Goal: Task Accomplishment & Management: Use online tool/utility

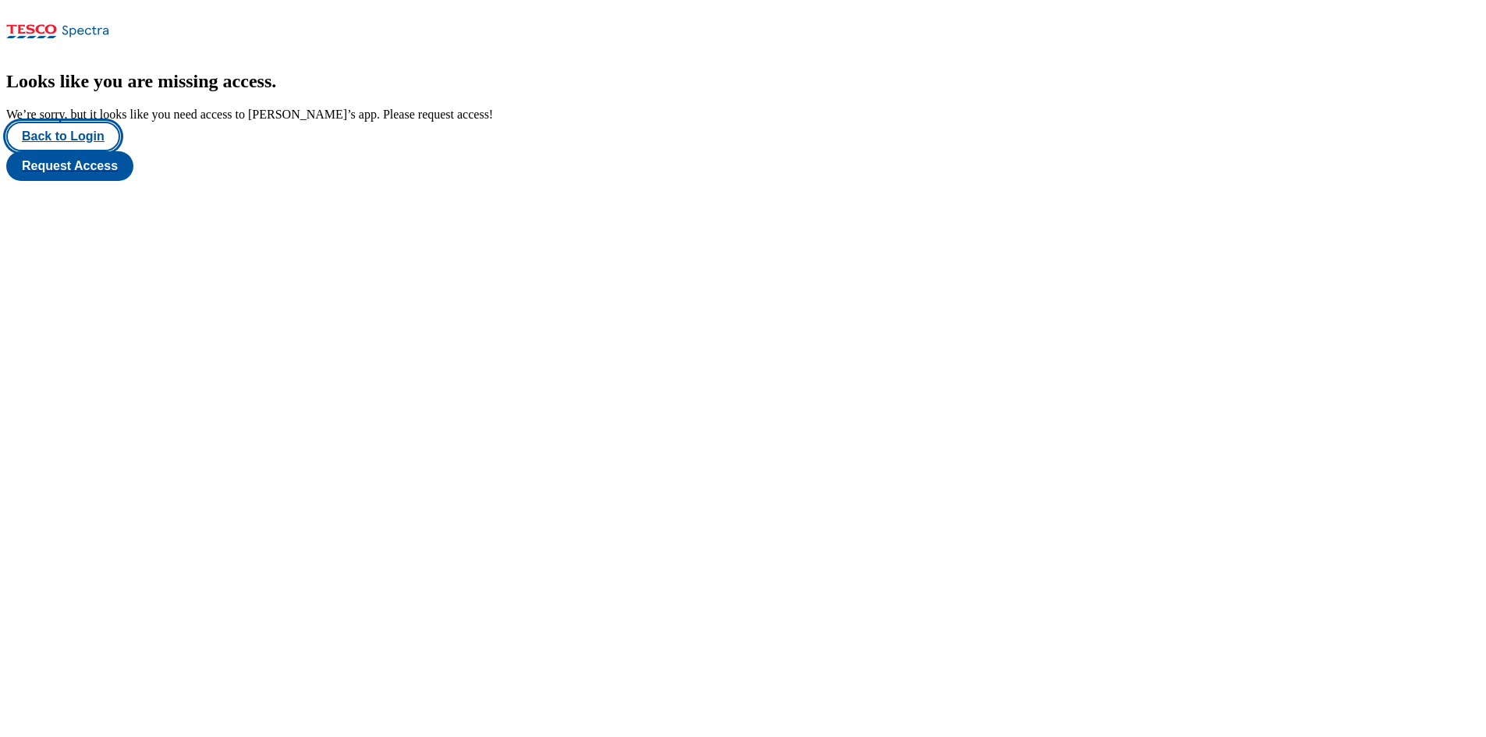
click at [92, 151] on button "Back to Login" at bounding box center [63, 137] width 114 height 30
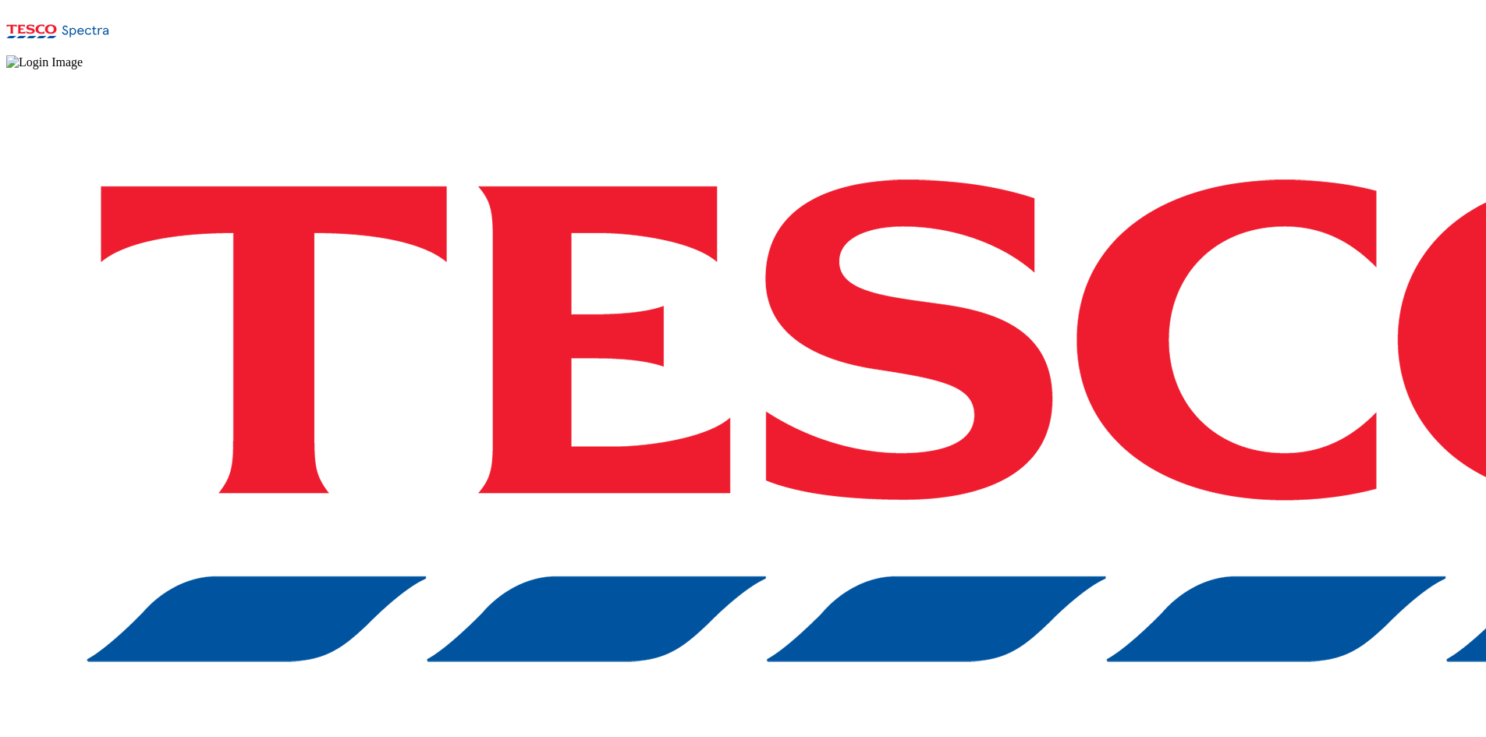
drag, startPoint x: 994, startPoint y: 445, endPoint x: 994, endPoint y: 456, distance: 11.7
click at [994, 445] on div "Log in to the Spectra’s dashboard using Tesco’s credentials. If you don’t have …" at bounding box center [742, 456] width 1473 height 775
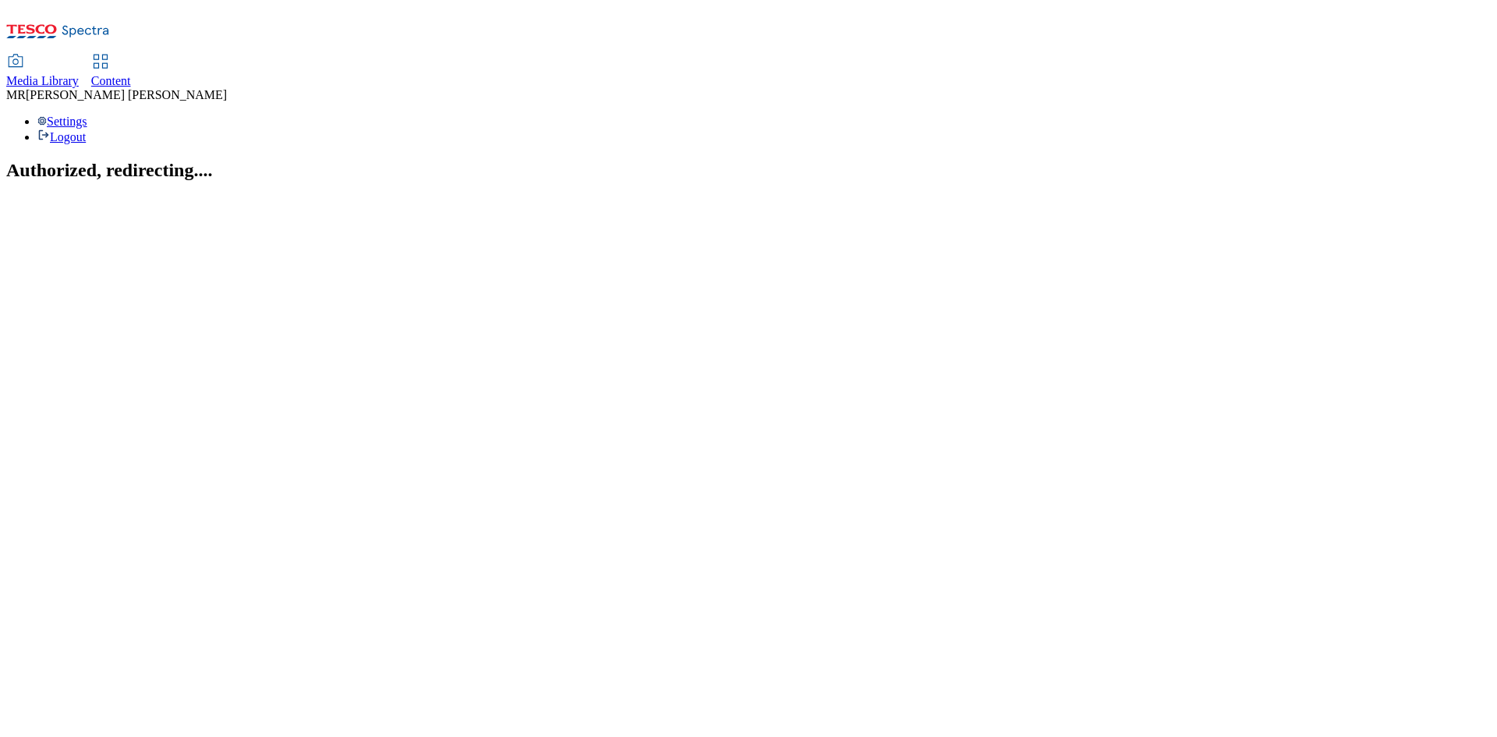
click at [131, 74] on span "Content" at bounding box center [111, 80] width 40 height 13
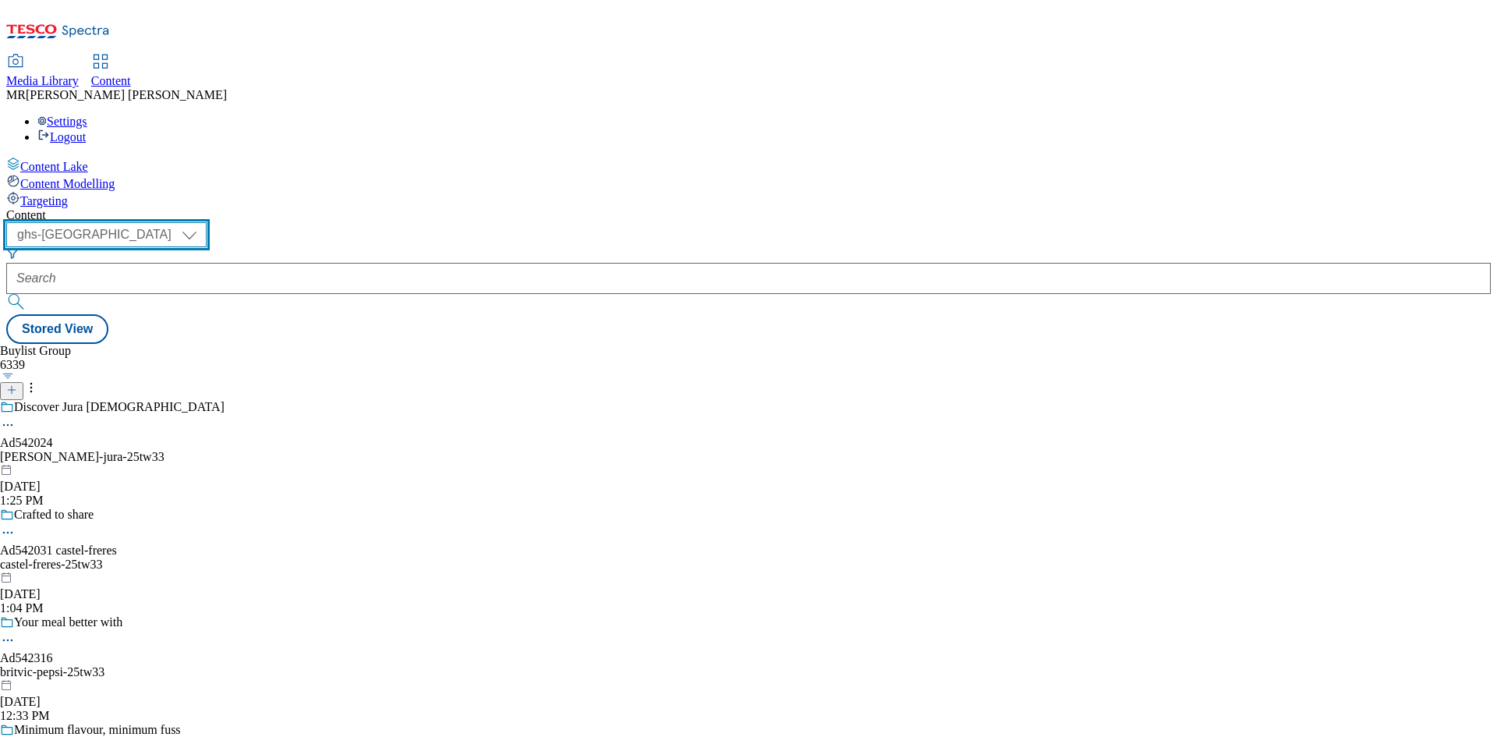
drag, startPoint x: 254, startPoint y: 126, endPoint x: 253, endPoint y: 136, distance: 10.2
click at [207, 222] on select "ghs-roi ghs-[GEOGRAPHIC_DATA]" at bounding box center [106, 234] width 200 height 25
select select "ghs-roi"
click at [203, 222] on select "ghs-roi ghs-[GEOGRAPHIC_DATA]" at bounding box center [106, 234] width 200 height 25
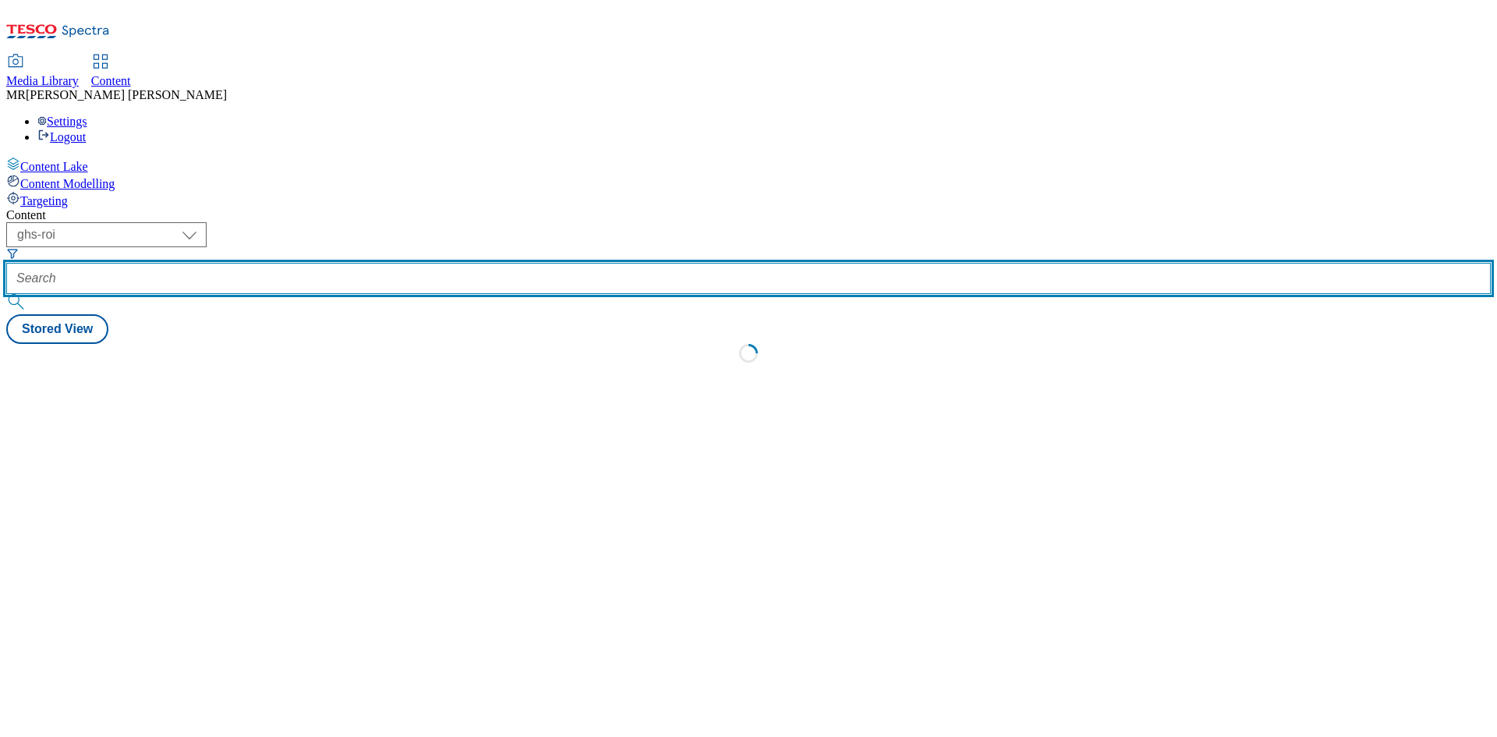
click at [376, 263] on input "text" at bounding box center [748, 278] width 1485 height 31
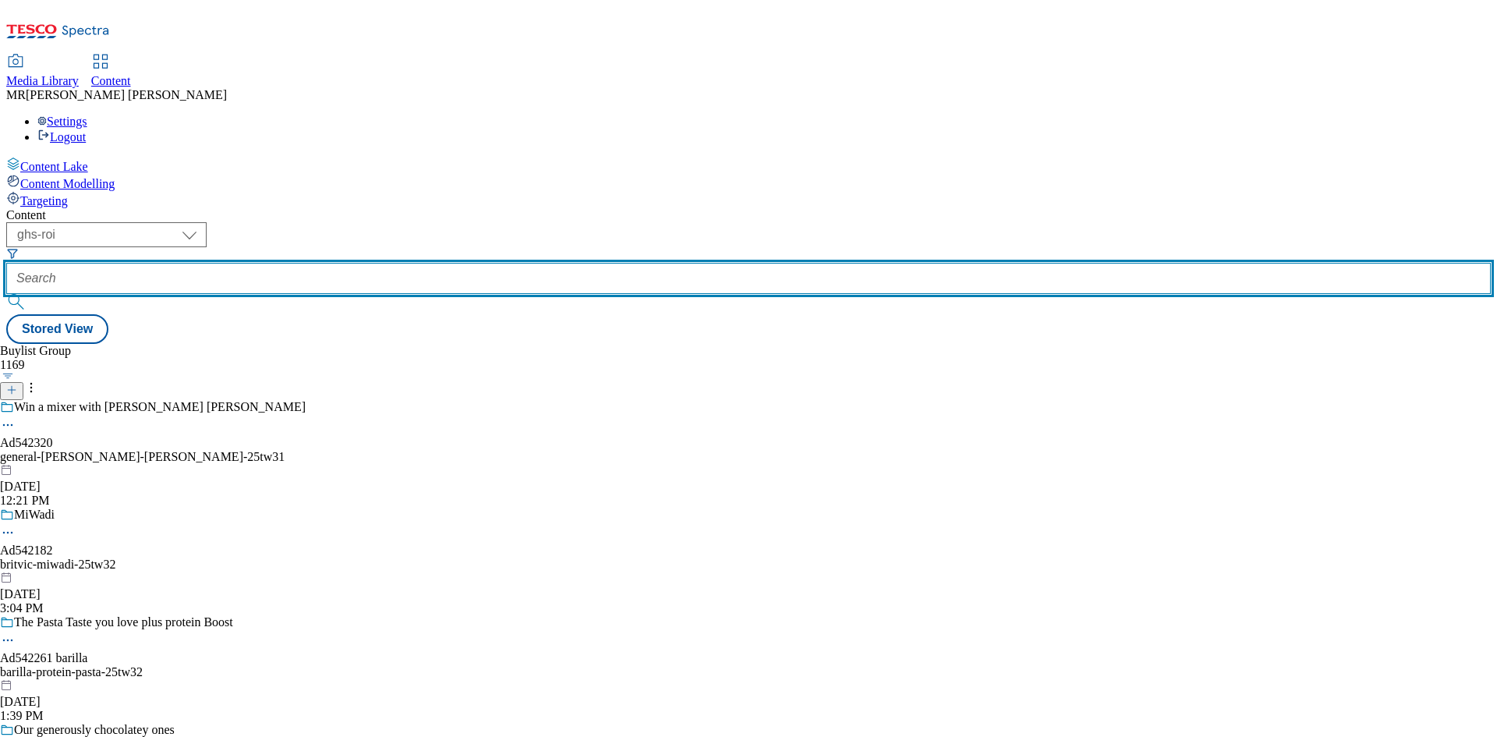
paste input "Ad542320"
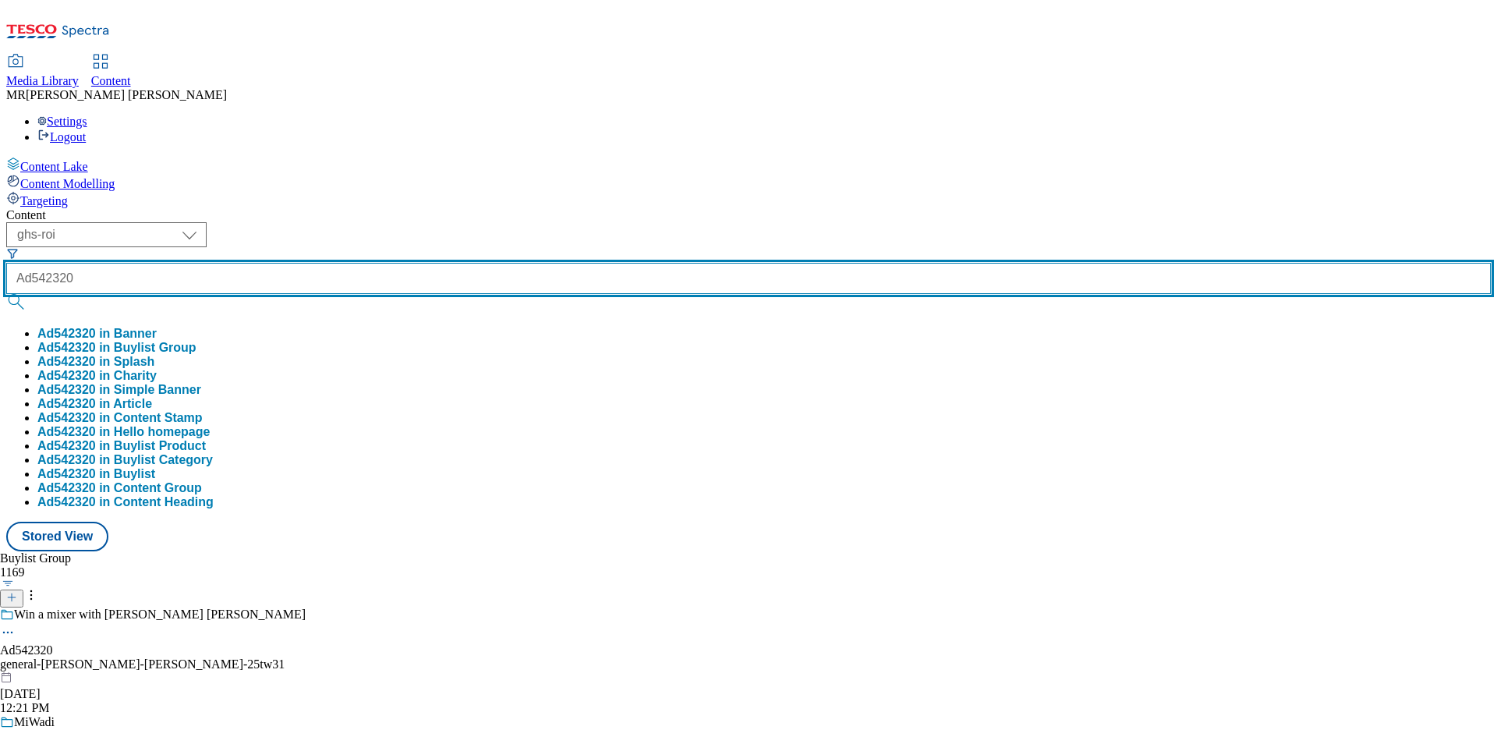
type input "Ad542320"
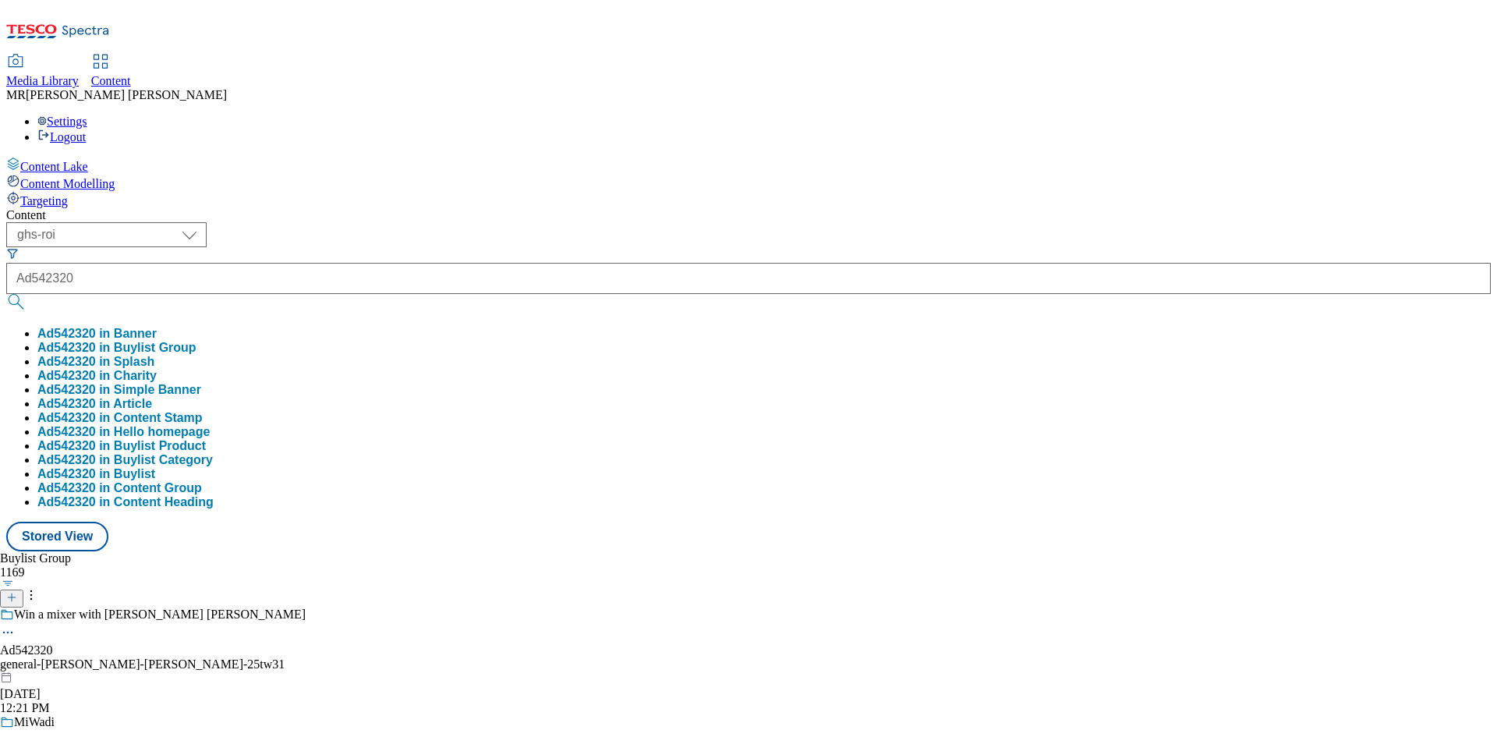
click at [197, 341] on button "Ad542320 in Buylist Group" at bounding box center [116, 348] width 159 height 14
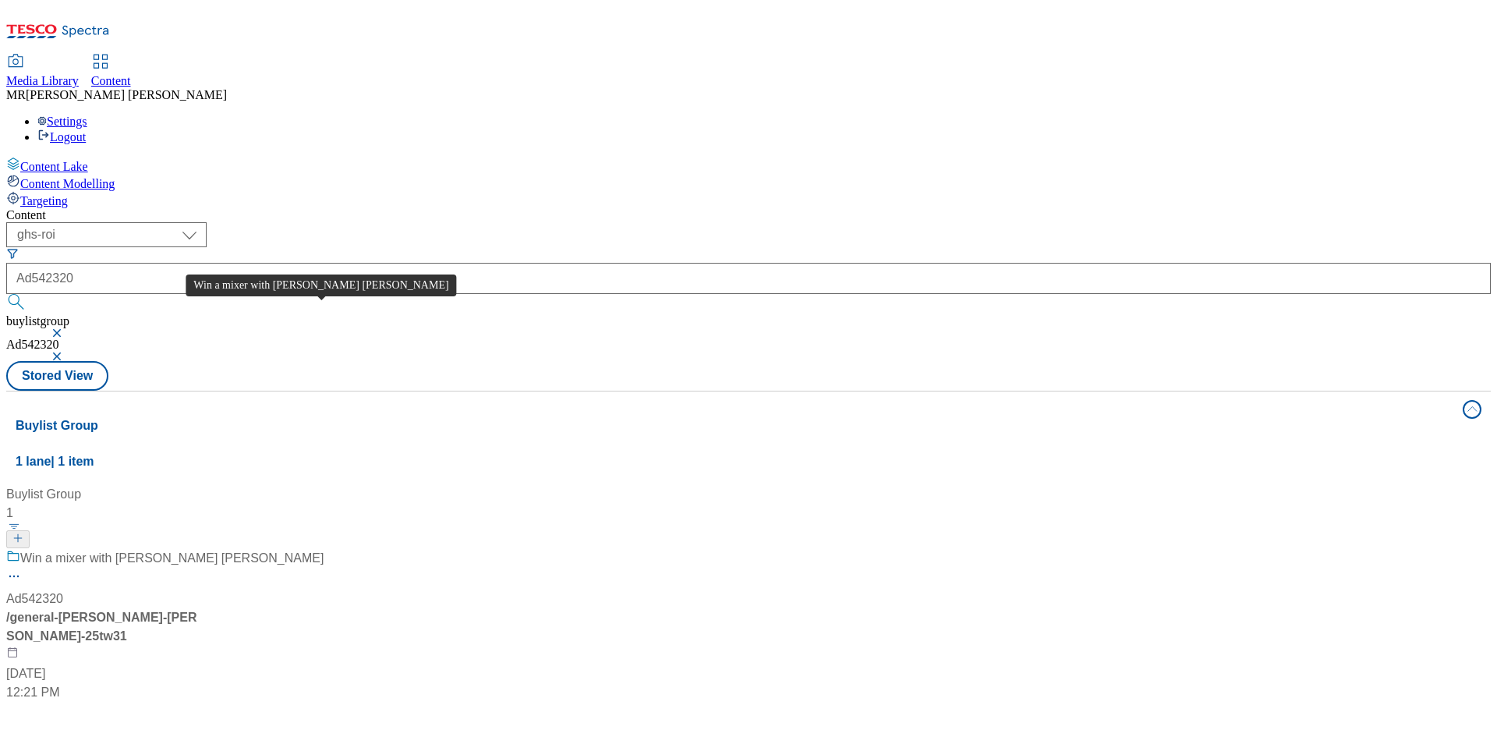
click at [309, 549] on div "Win a mixer with [PERSON_NAME] [PERSON_NAME]" at bounding box center [171, 558] width 303 height 19
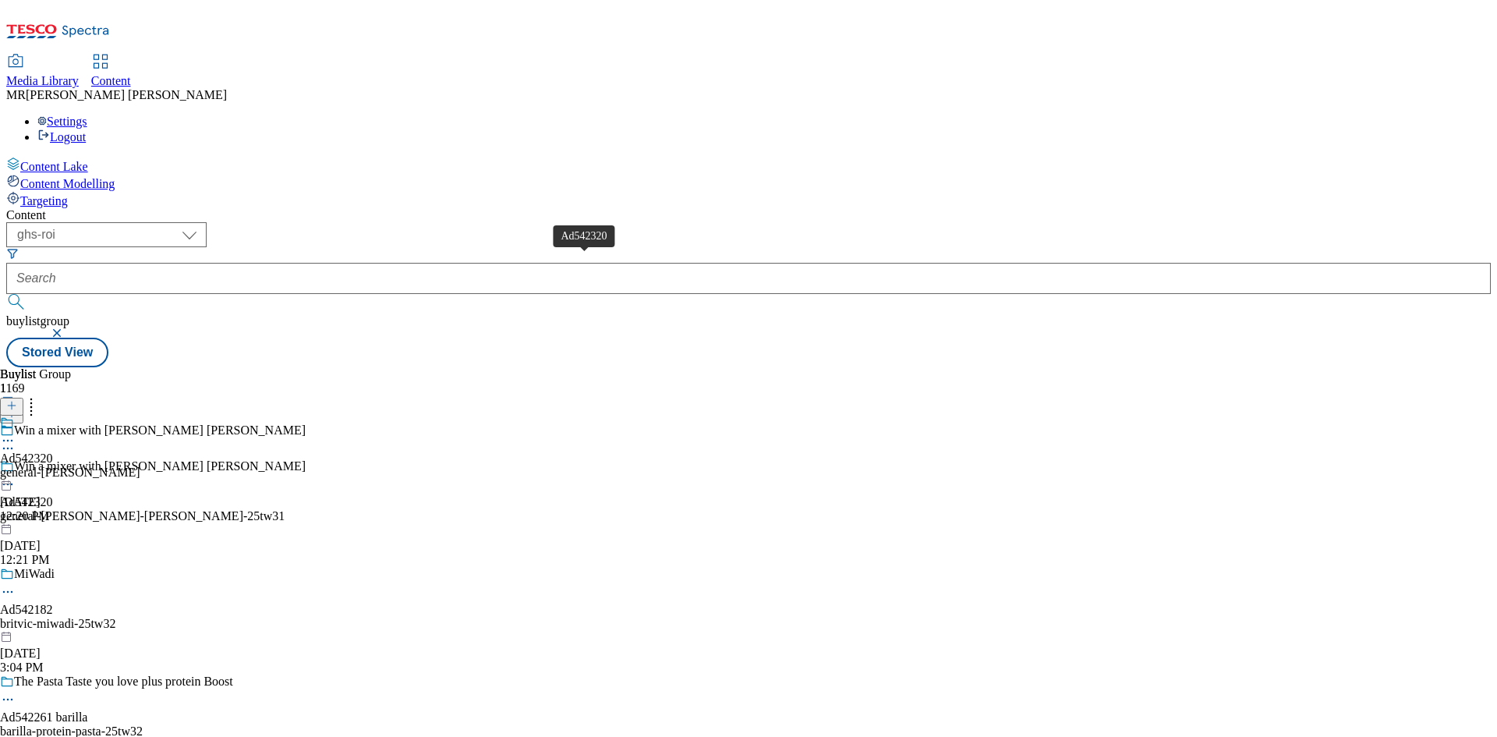
click at [53, 452] on span "Ad542320" at bounding box center [26, 459] width 53 height 14
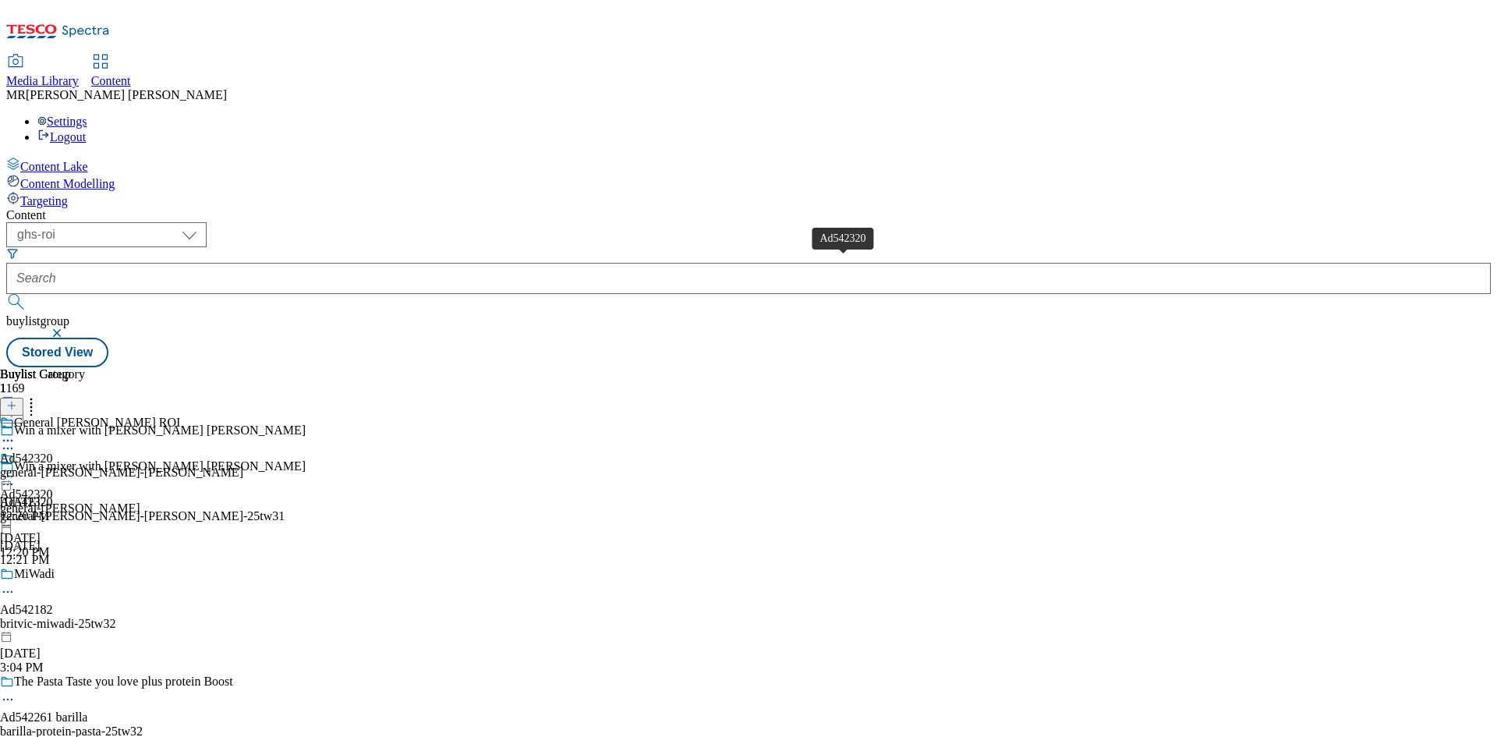
click at [53, 452] on span "Ad542320" at bounding box center [26, 459] width 53 height 14
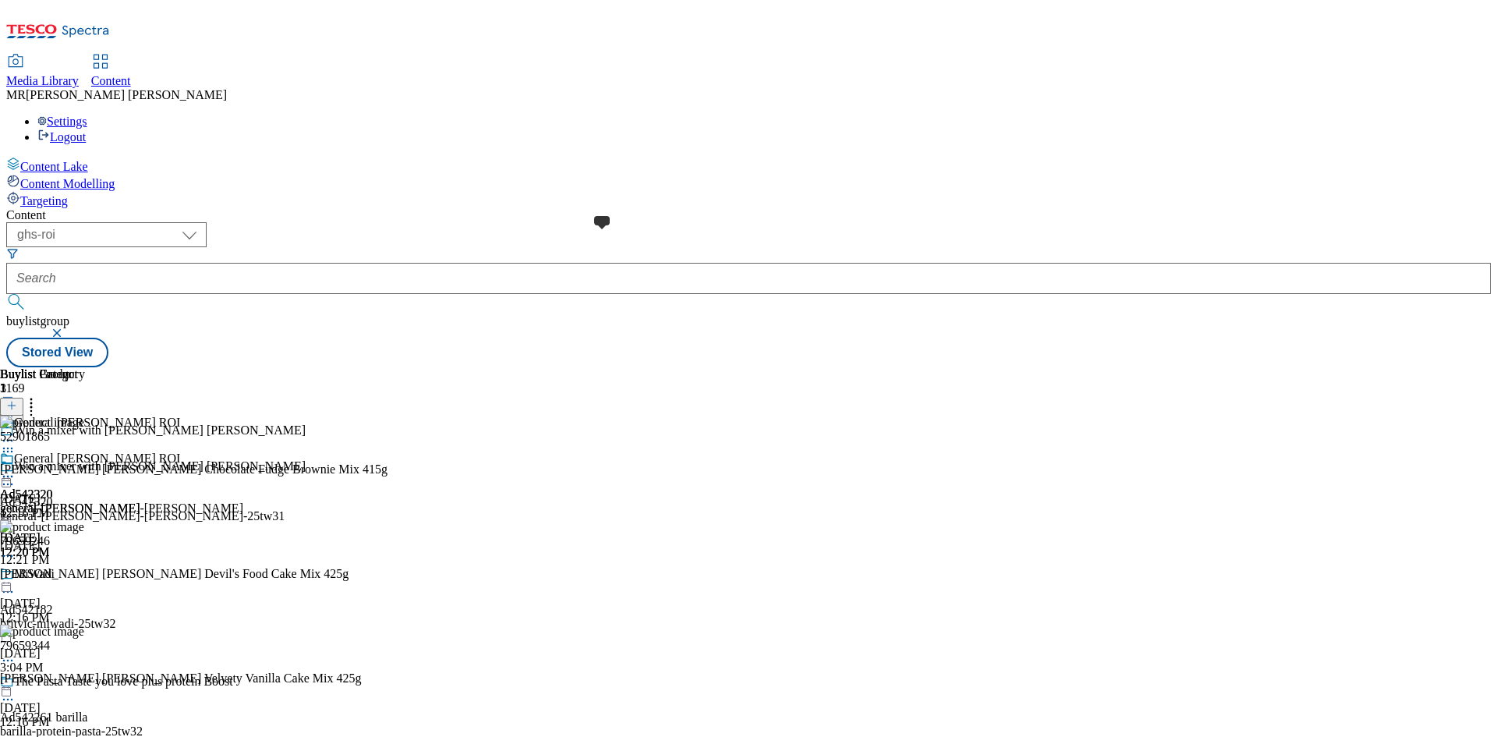
click at [14, 452] on span at bounding box center [14, 460] width 0 height 17
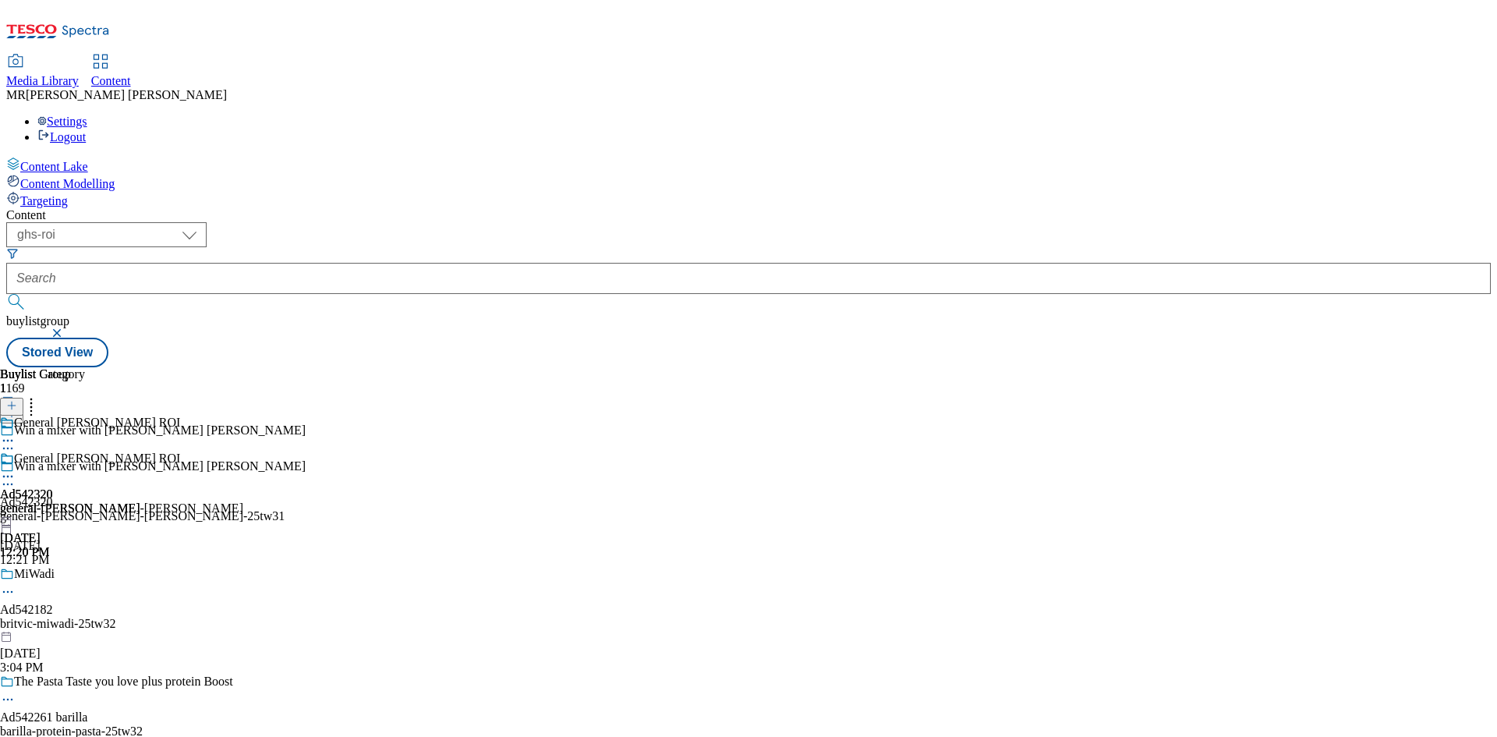
click at [16, 469] on icon at bounding box center [8, 477] width 16 height 16
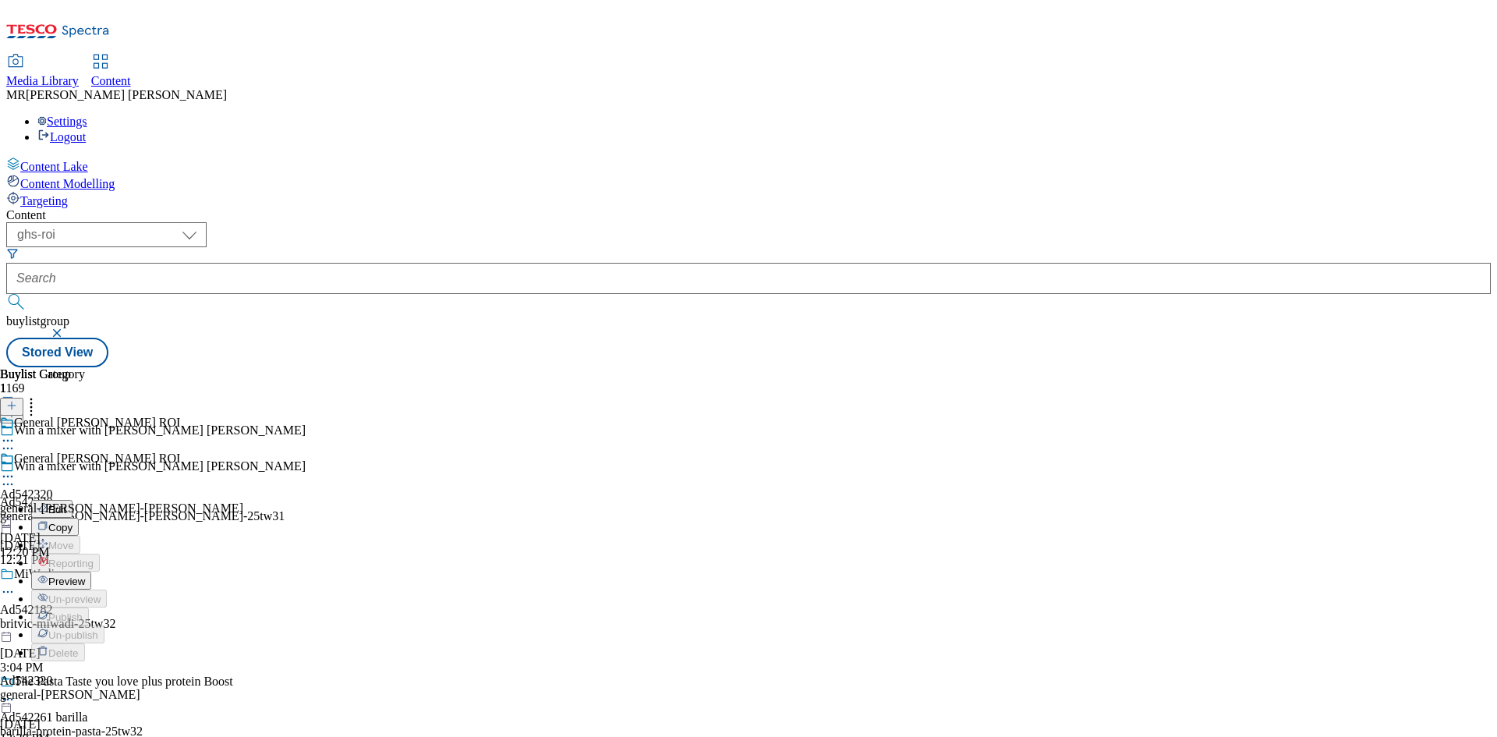
click at [85, 576] on span "Preview" at bounding box center [66, 582] width 37 height 12
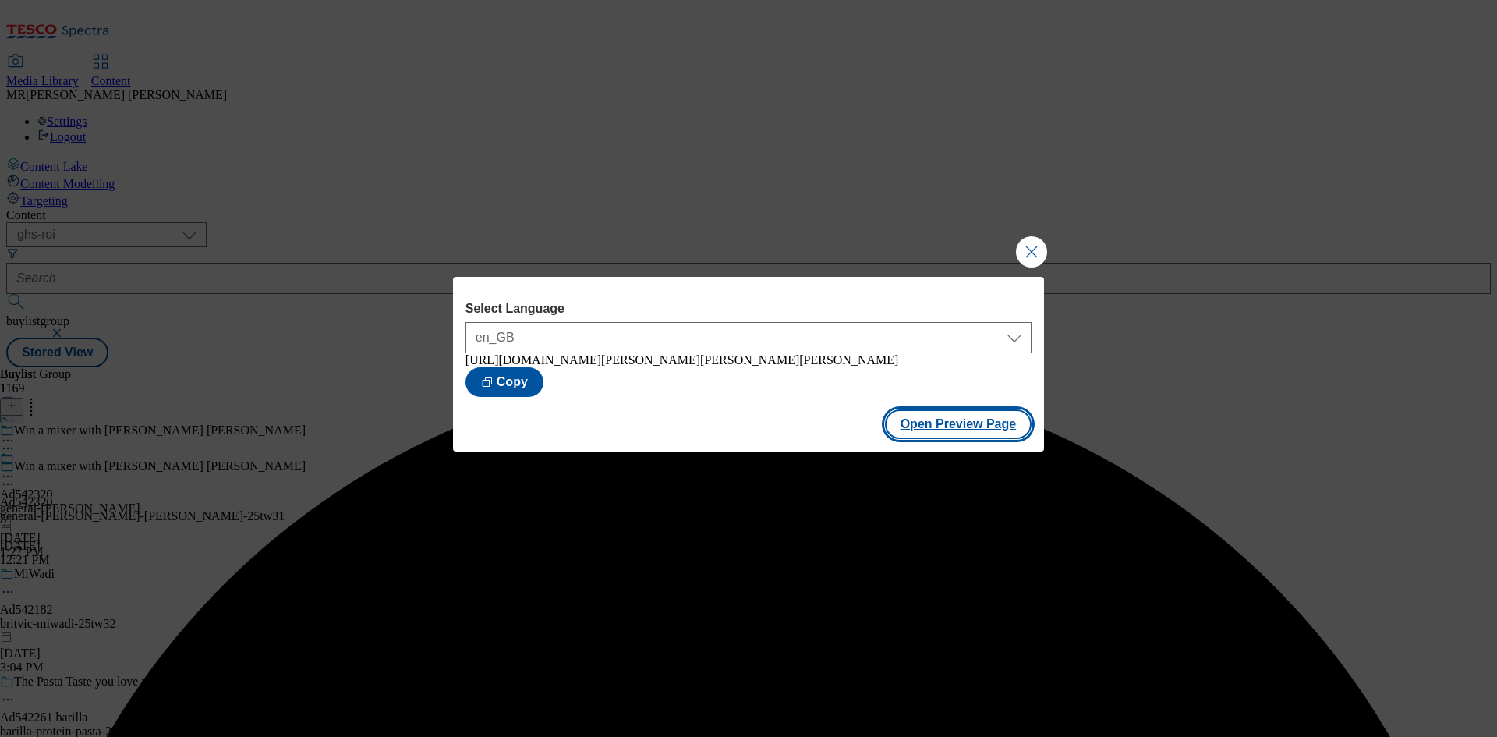
click at [943, 427] on button "Open Preview Page" at bounding box center [958, 424] width 147 height 30
click at [1045, 236] on button "Close Modal" at bounding box center [1031, 251] width 31 height 31
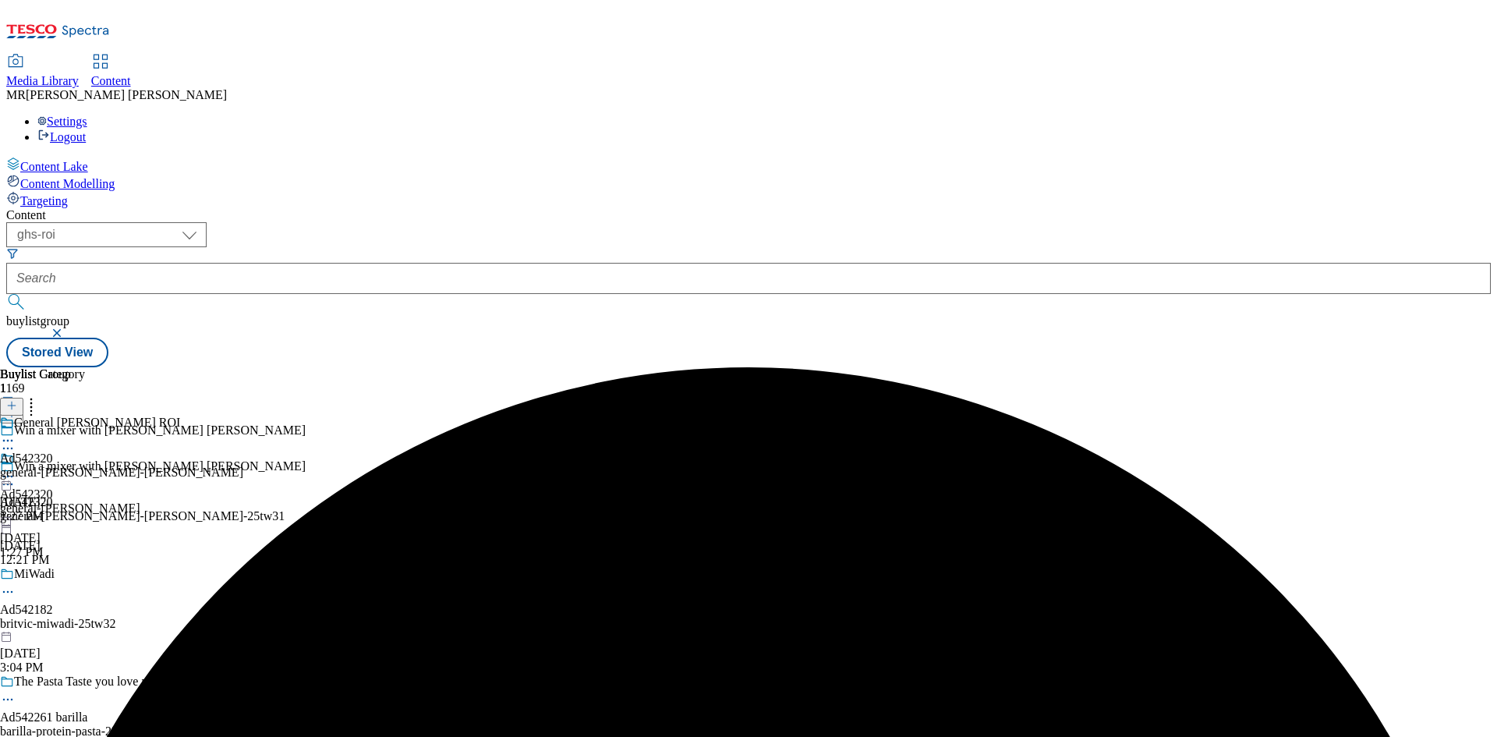
click at [243, 416] on div "General [PERSON_NAME] ROI" at bounding box center [121, 434] width 243 height 36
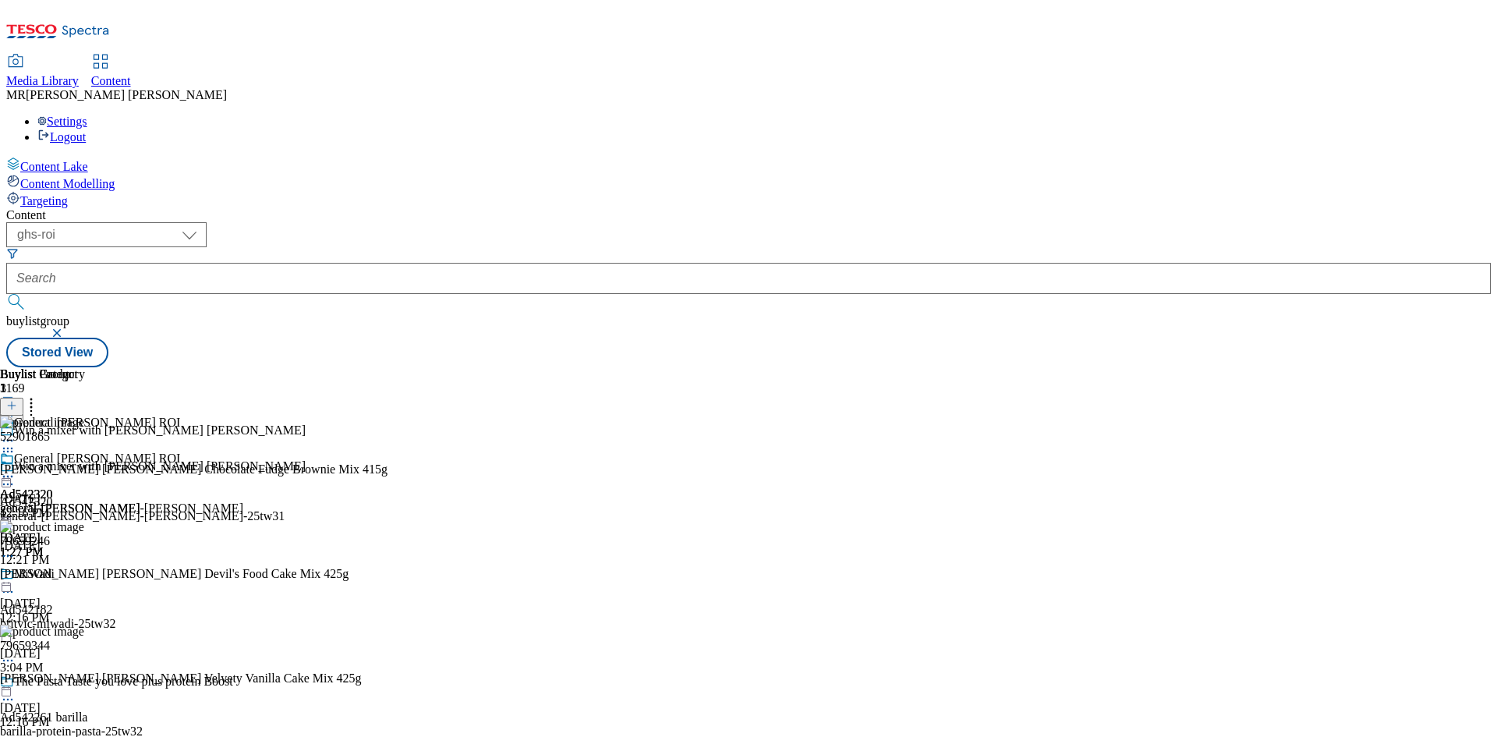
click at [17, 400] on icon at bounding box center [11, 405] width 11 height 11
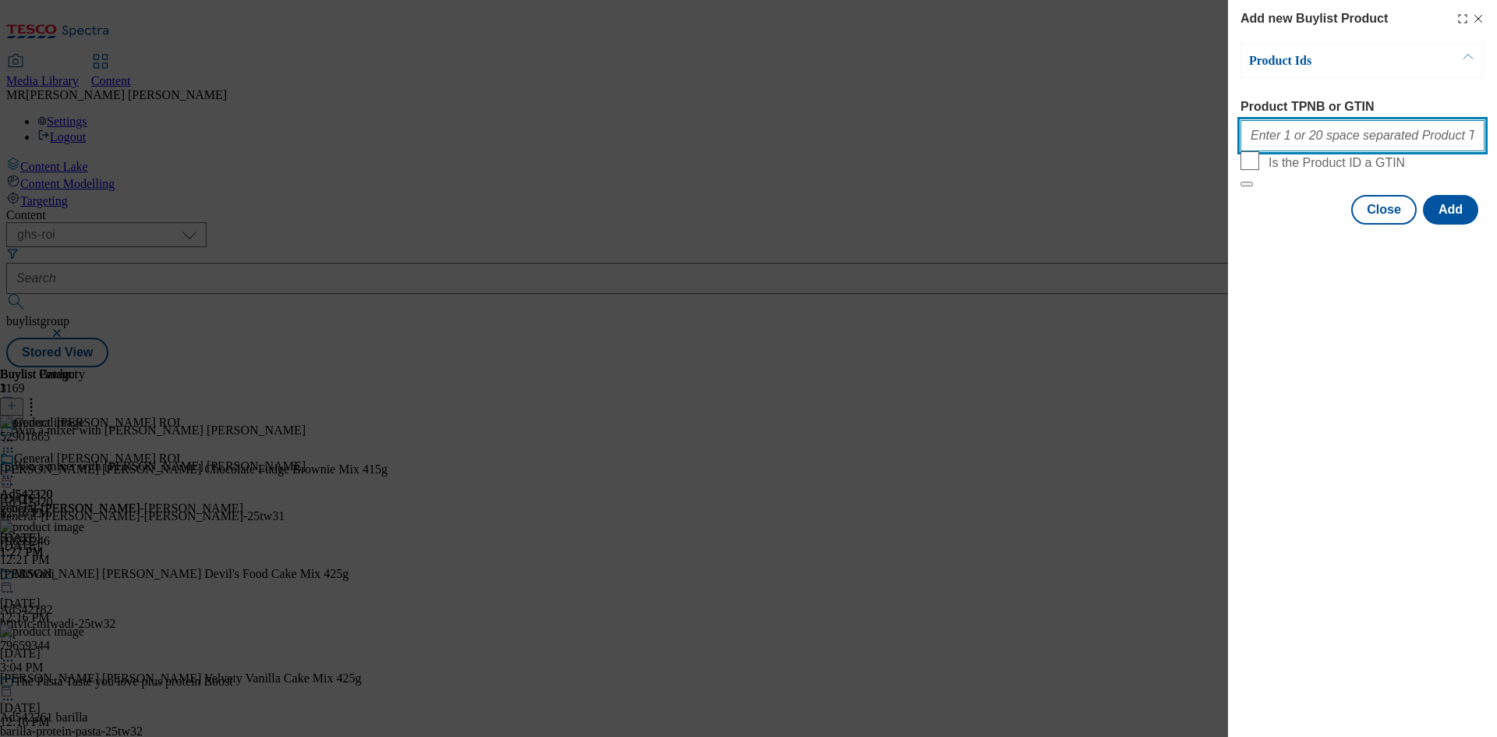
click at [1301, 130] on input "Product TPNB or GTIN" at bounding box center [1363, 135] width 244 height 31
paste input "52901865 79659246 79659344 81494103 79659246 92377888 92812633 79659281 7965934…"
type input "52901865 79659246 79659344 81494103 79659246 92377888 92812633 79659281 7965934…"
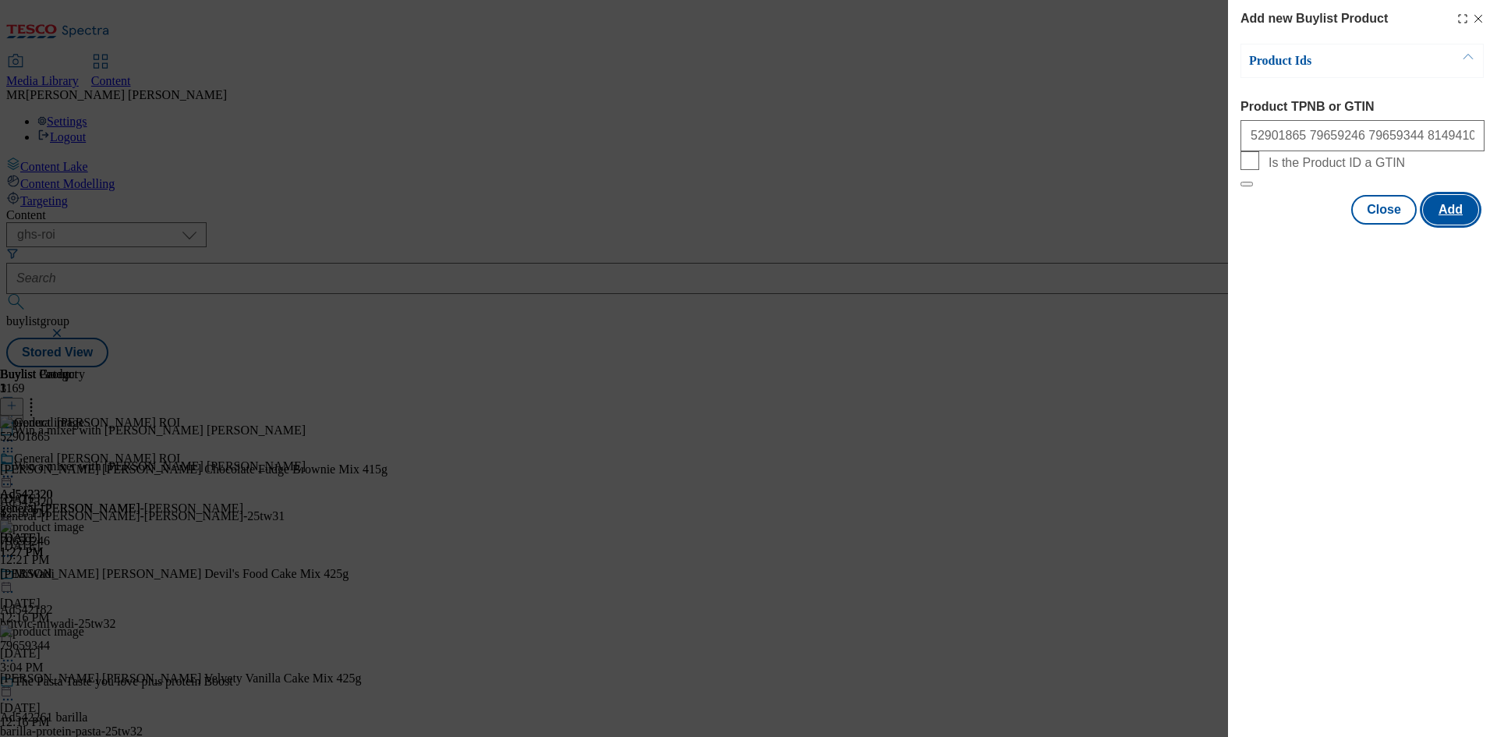
click at [1461, 225] on button "Add" at bounding box center [1450, 210] width 55 height 30
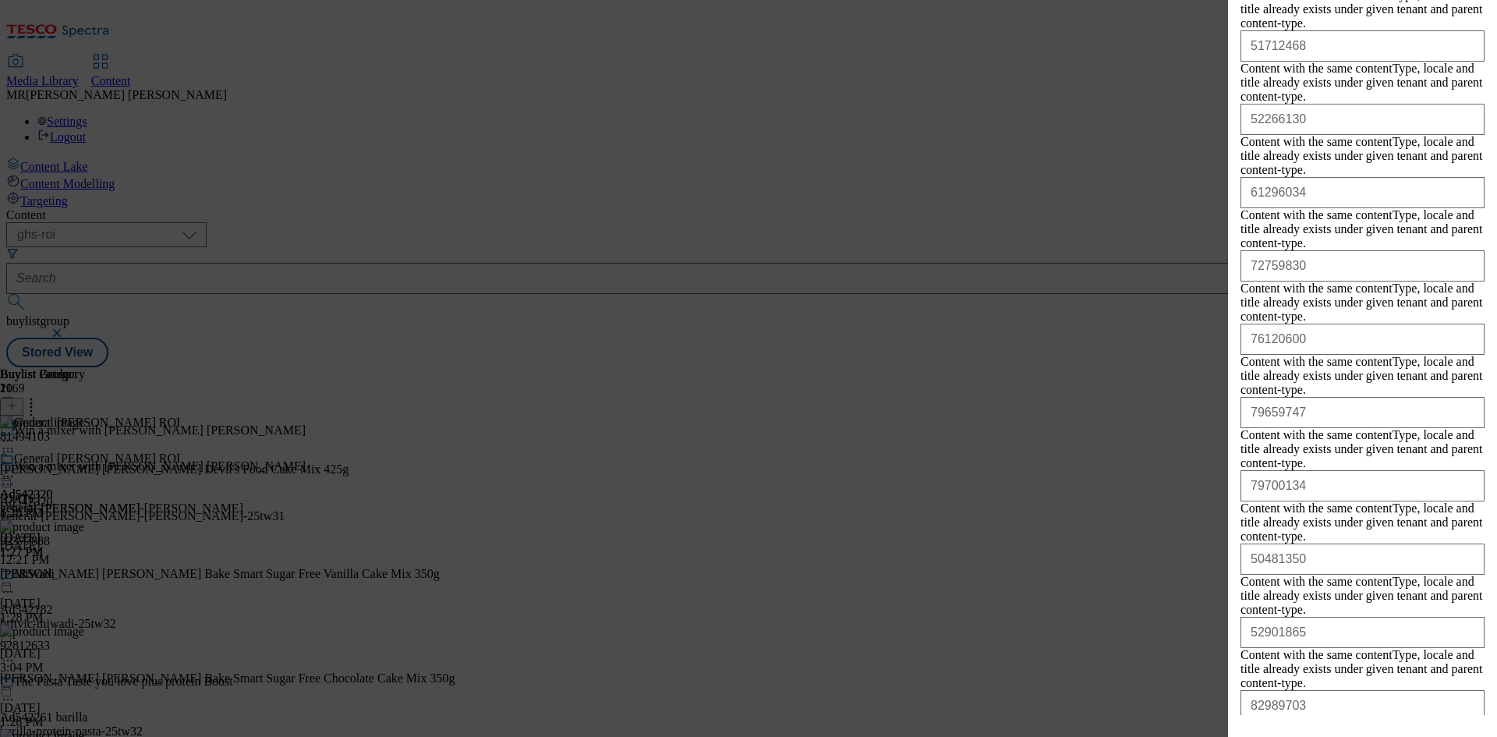
scroll to position [2842, 0]
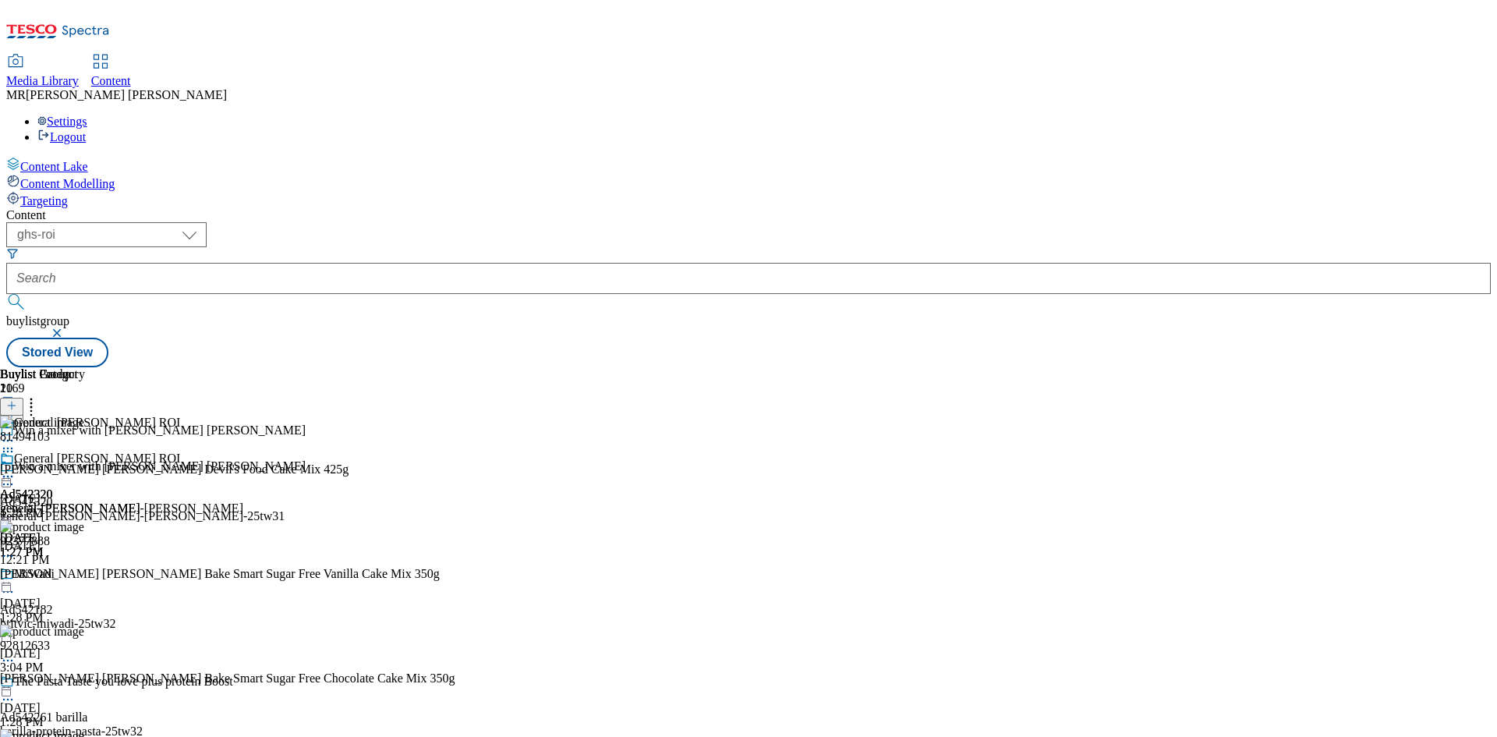
scroll to position [600, 0]
click at [16, 469] on icon at bounding box center [8, 477] width 16 height 16
click at [129, 611] on span "Open Preview Url" at bounding box center [88, 617] width 81 height 12
click at [53, 487] on div "Ad542320" at bounding box center [26, 494] width 53 height 14
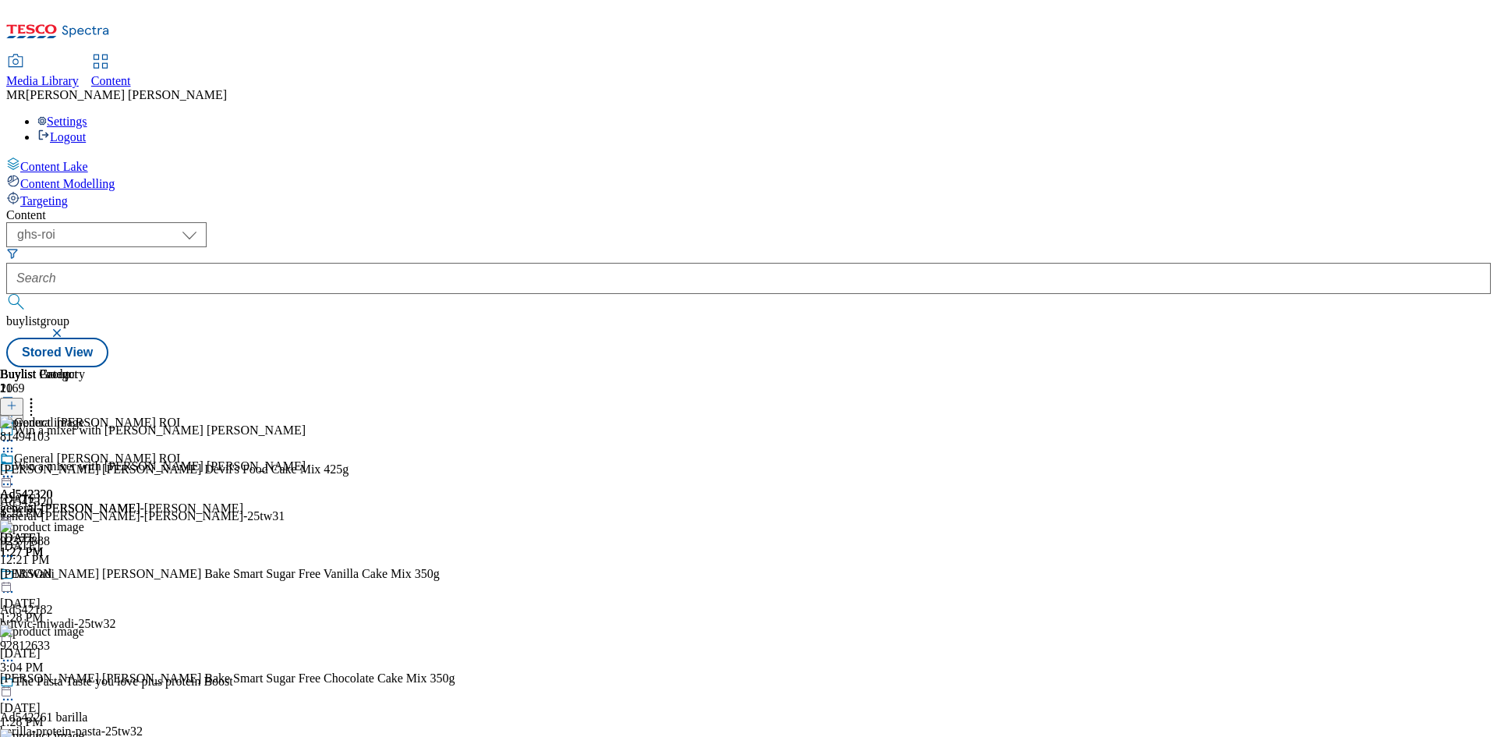
click at [16, 469] on icon at bounding box center [8, 477] width 16 height 16
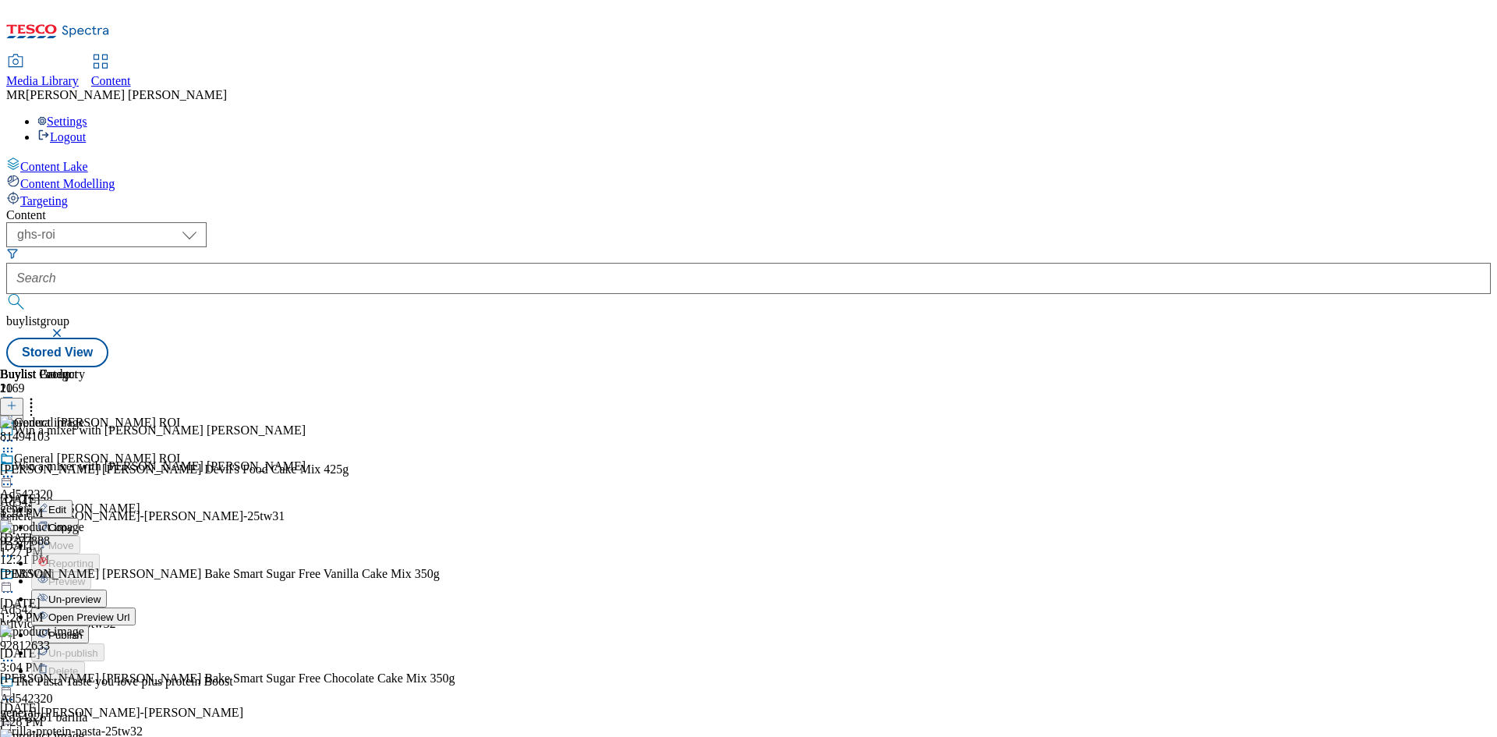
click at [89, 628] on div "Publish" at bounding box center [60, 634] width 58 height 13
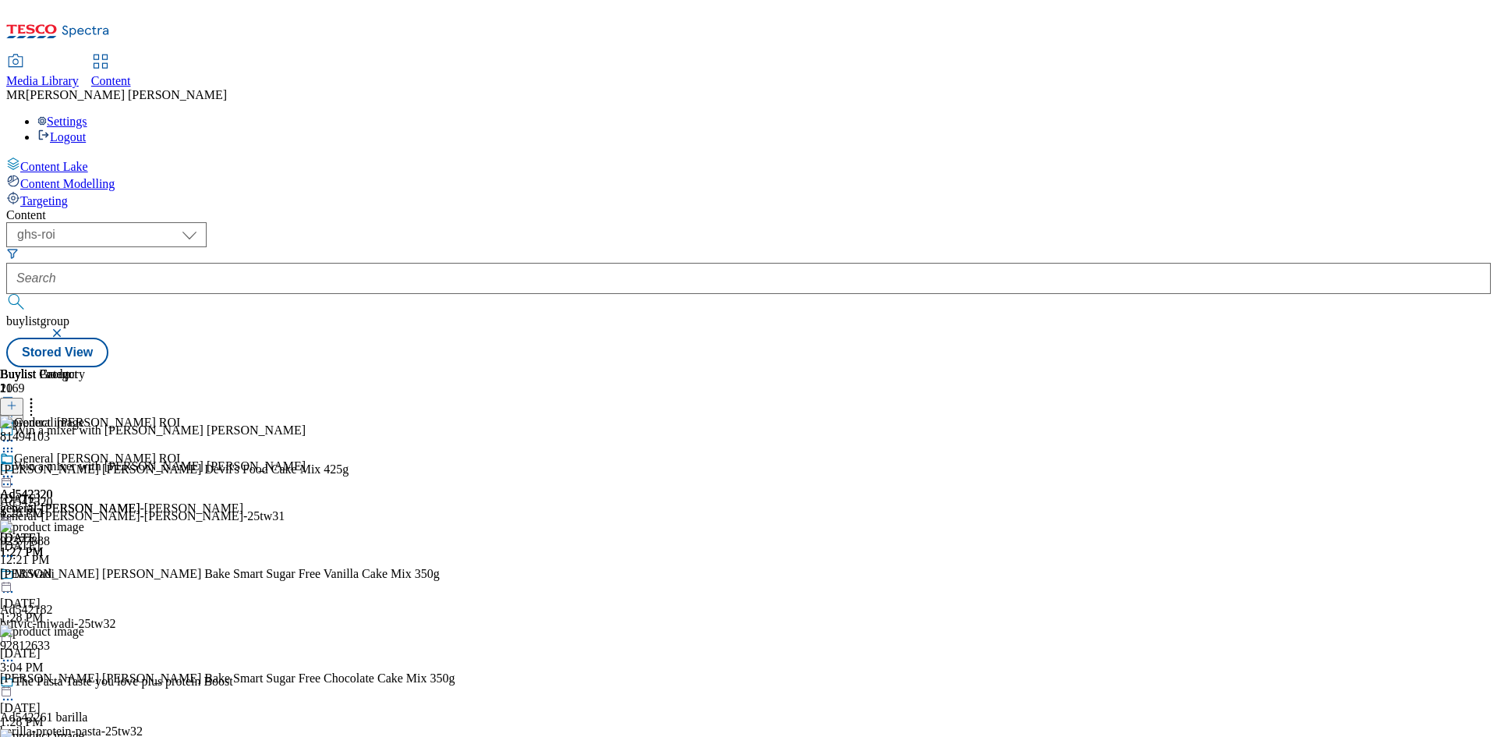
click at [243, 469] on div at bounding box center [121, 478] width 243 height 19
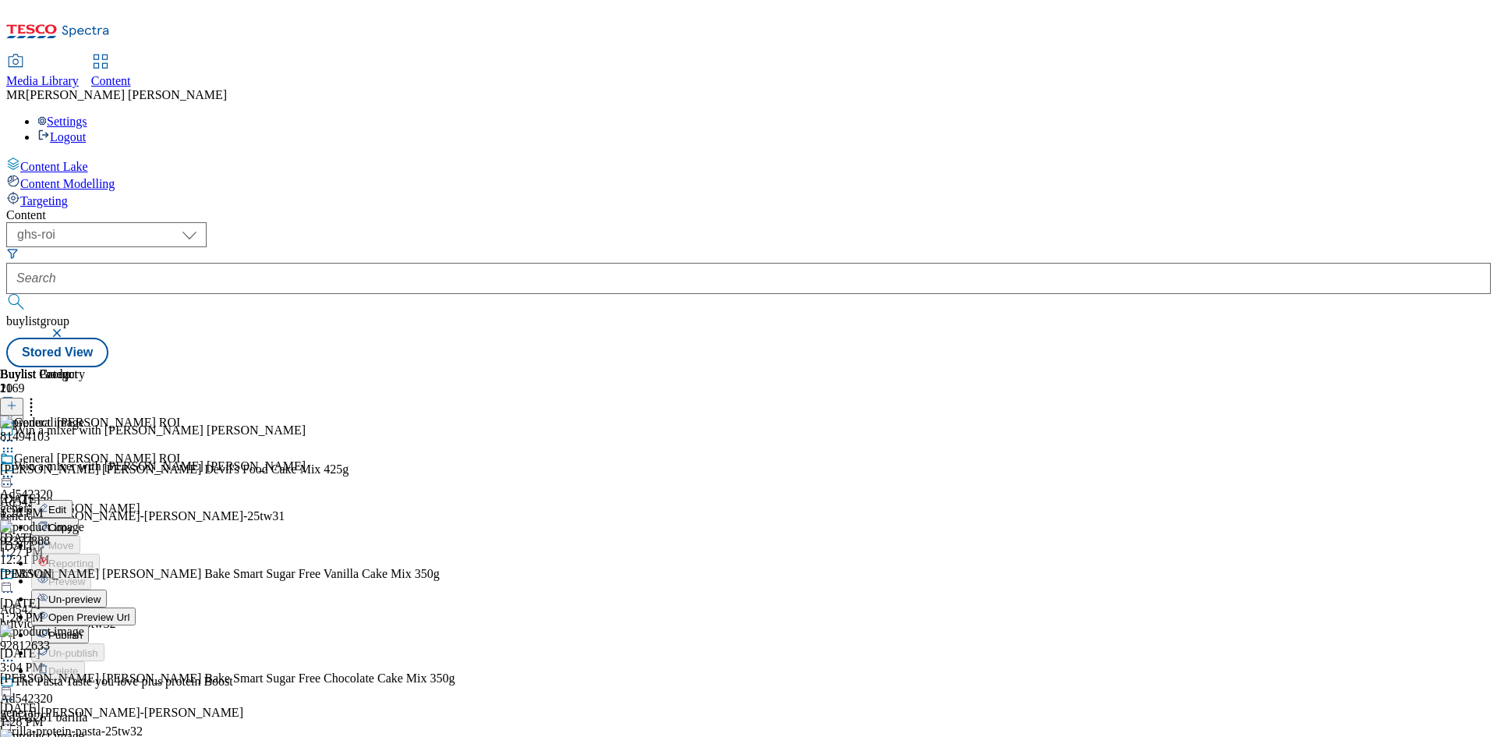
click at [101, 593] on span "Un-preview" at bounding box center [74, 599] width 52 height 12
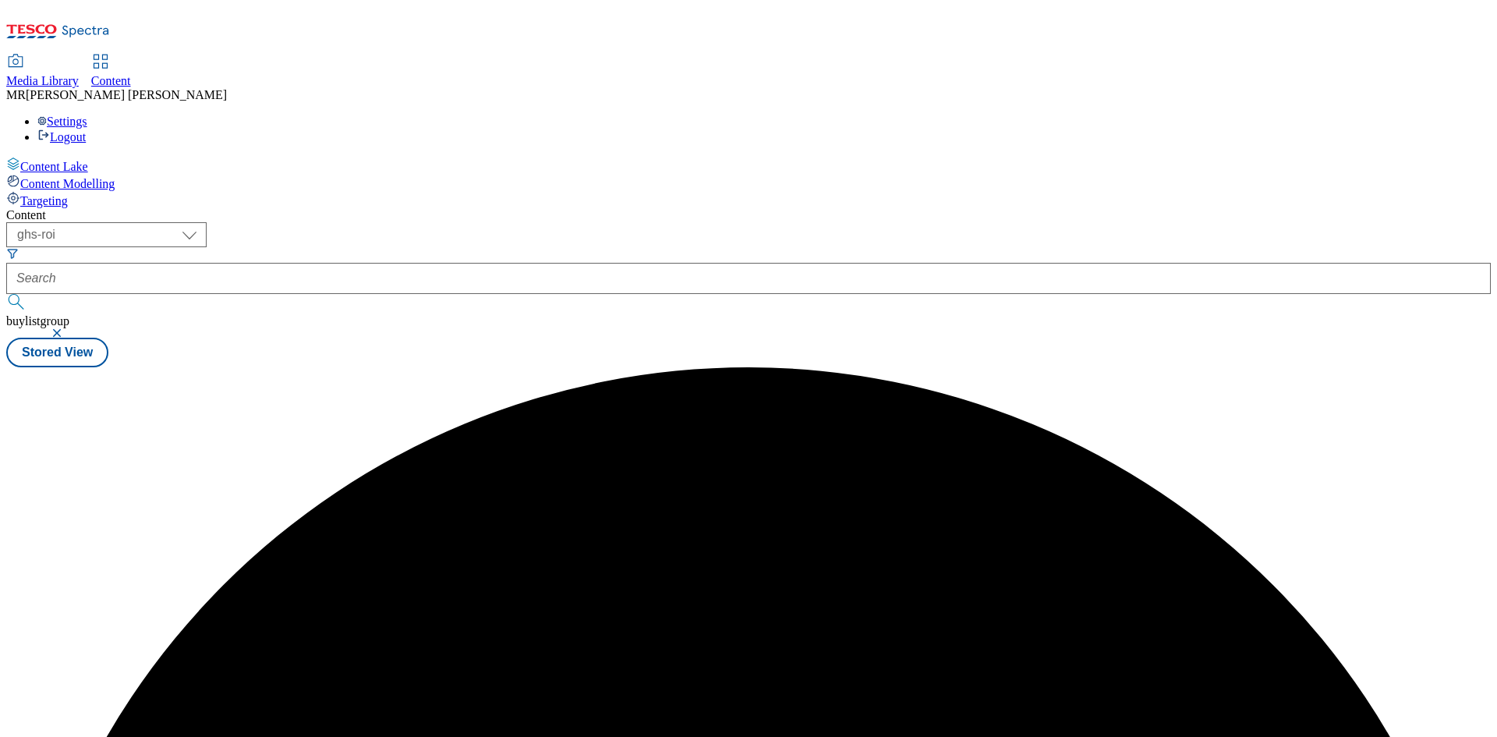
scroll to position [0, 0]
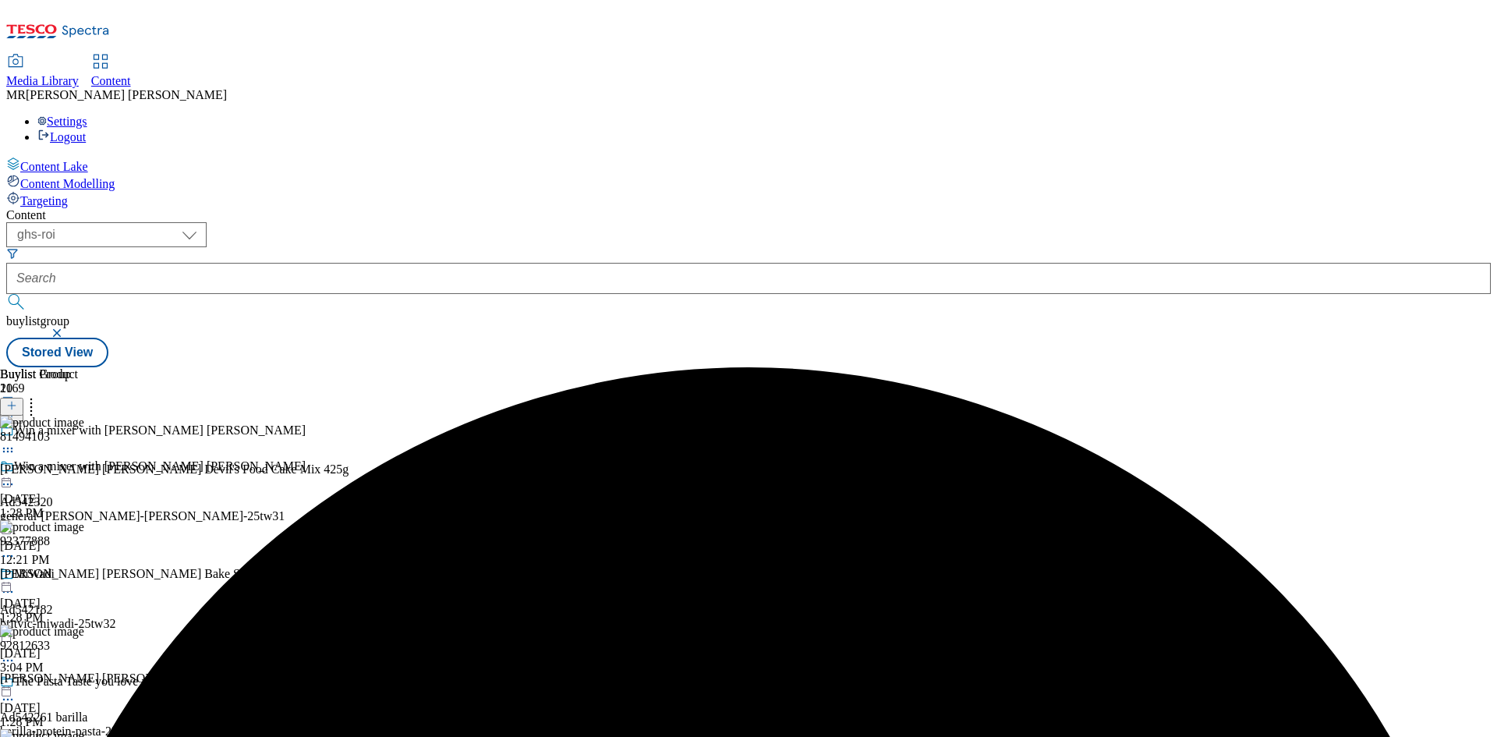
click at [306, 509] on div "general-[PERSON_NAME]-[PERSON_NAME]-25tw31" at bounding box center [153, 516] width 306 height 14
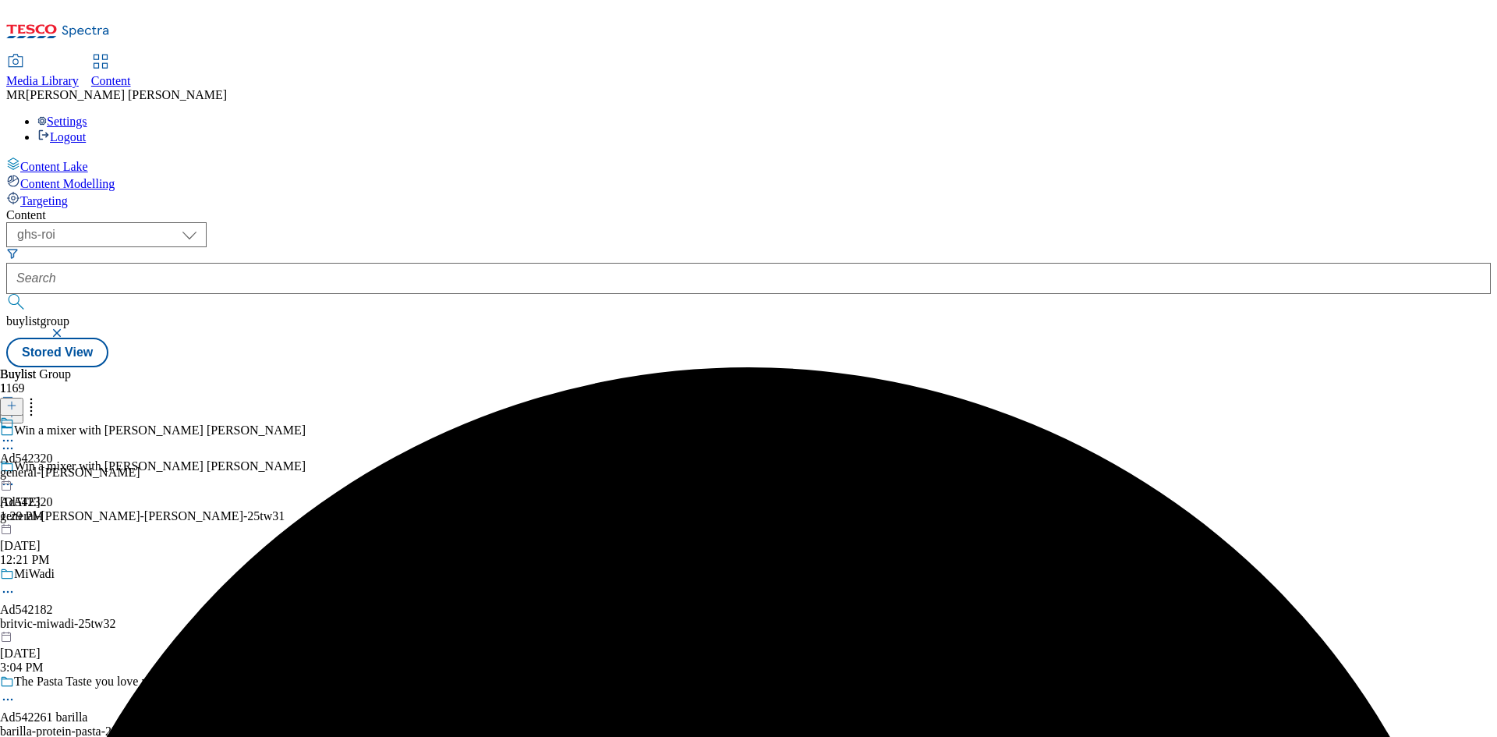
click at [140, 466] on div "general-[PERSON_NAME]" at bounding box center [70, 473] width 140 height 14
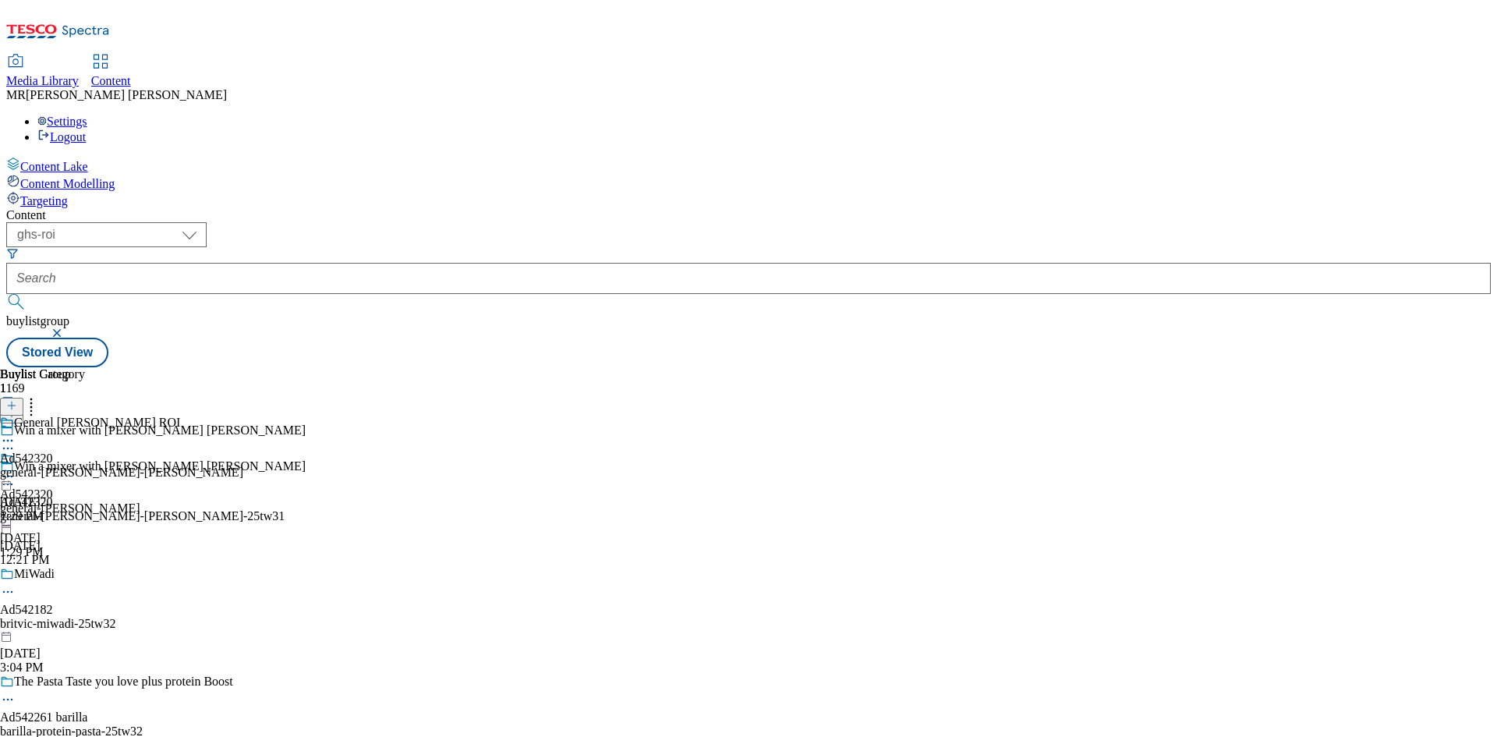
click at [16, 469] on icon at bounding box center [8, 477] width 16 height 16
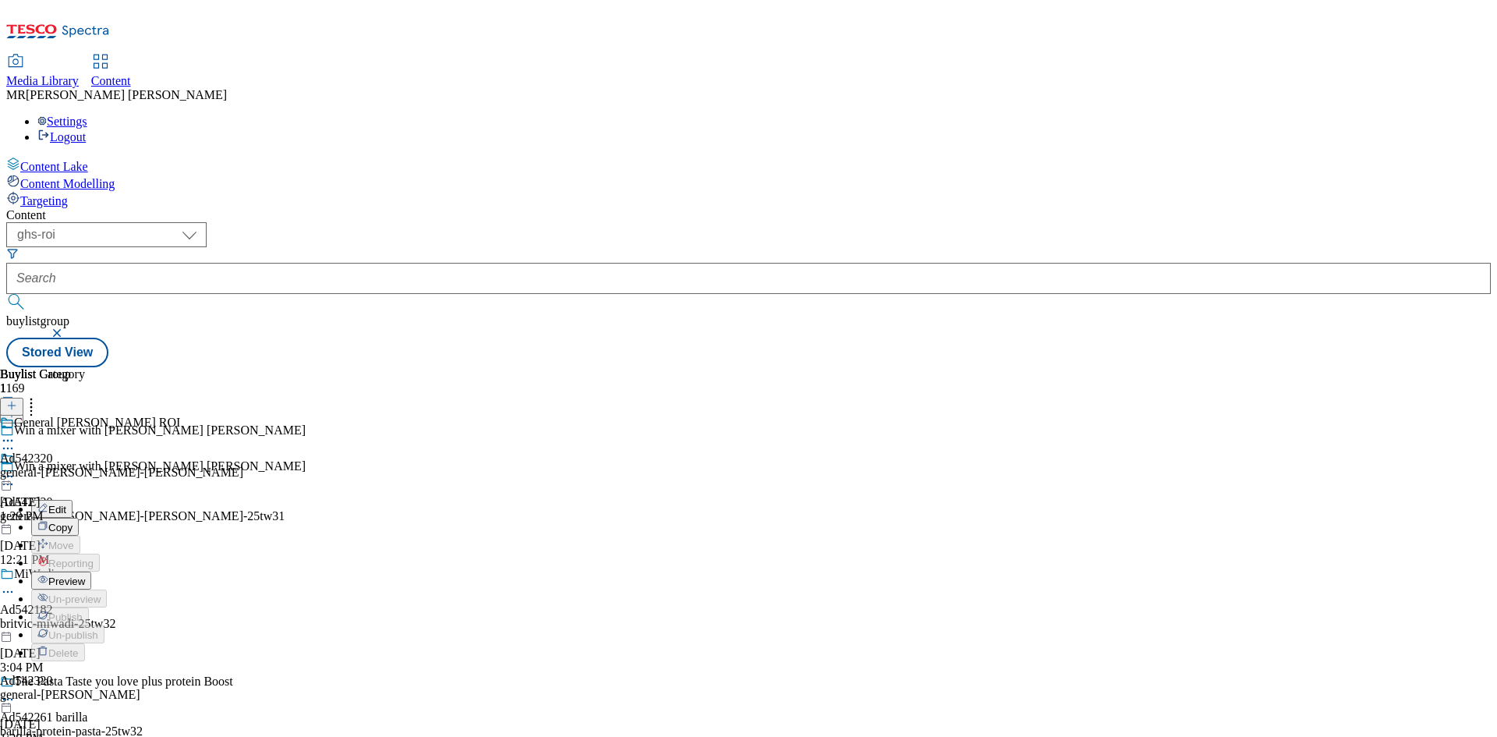
click at [85, 576] on span "Preview" at bounding box center [66, 582] width 37 height 12
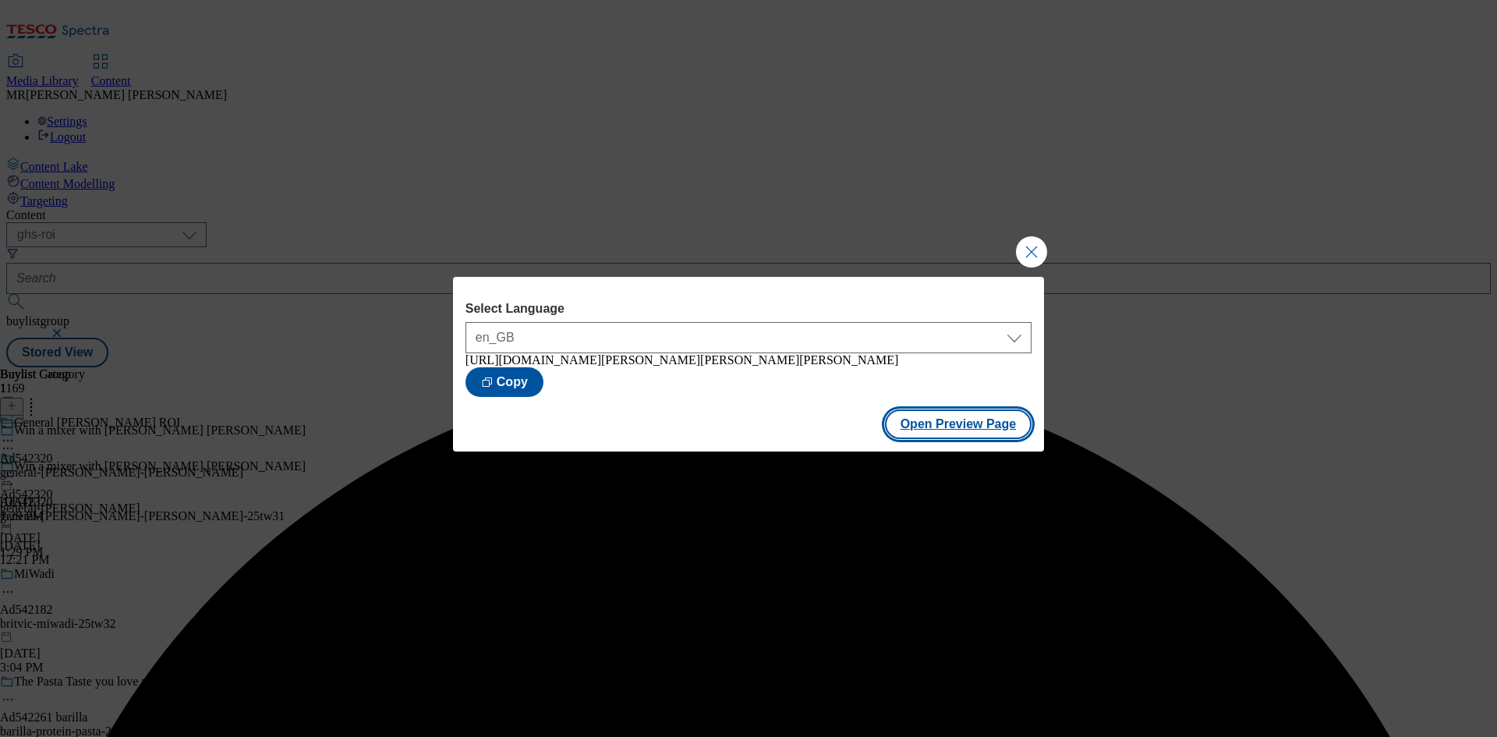
click at [1012, 437] on button "Open Preview Page" at bounding box center [958, 424] width 147 height 30
click at [1030, 236] on button "Close Modal" at bounding box center [1031, 251] width 31 height 31
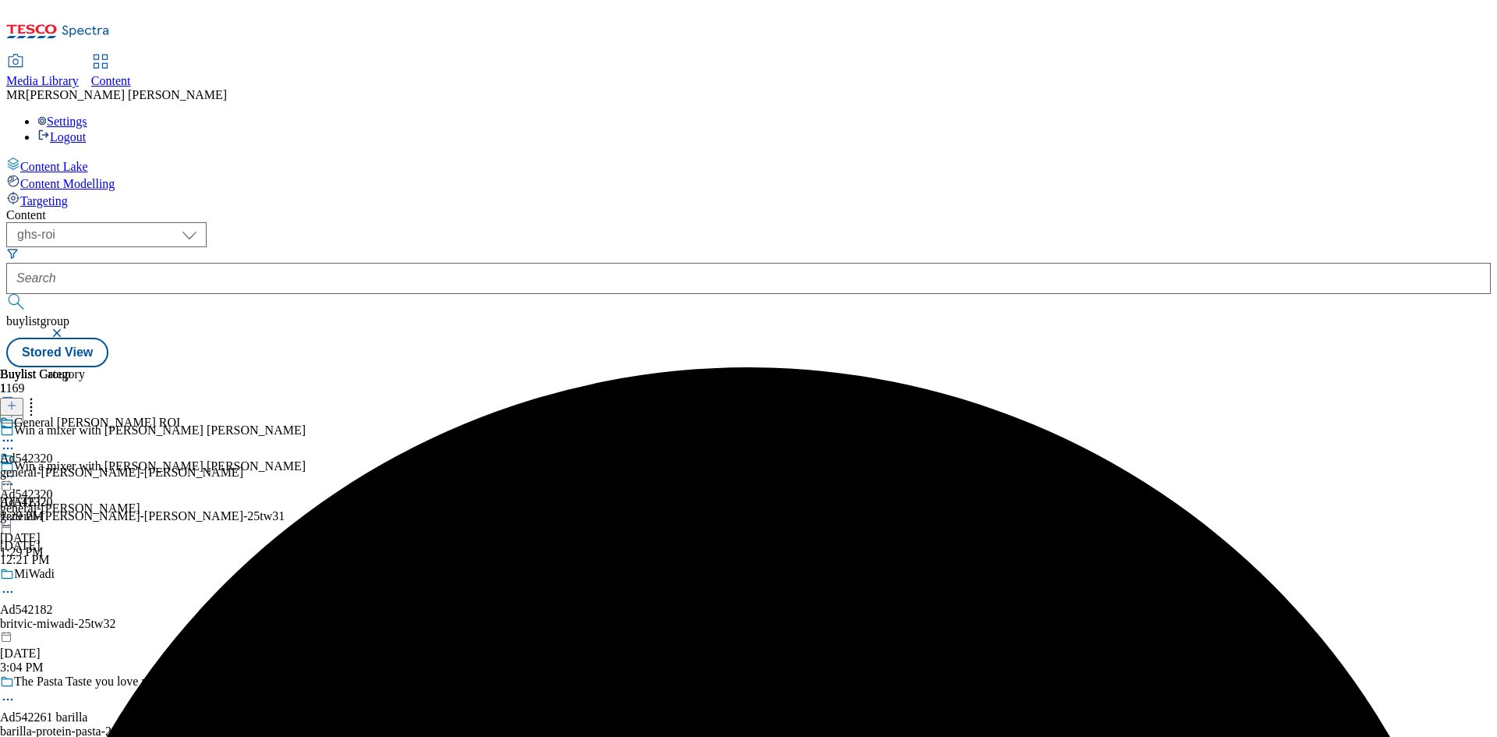
click at [16, 469] on icon at bounding box center [8, 477] width 16 height 16
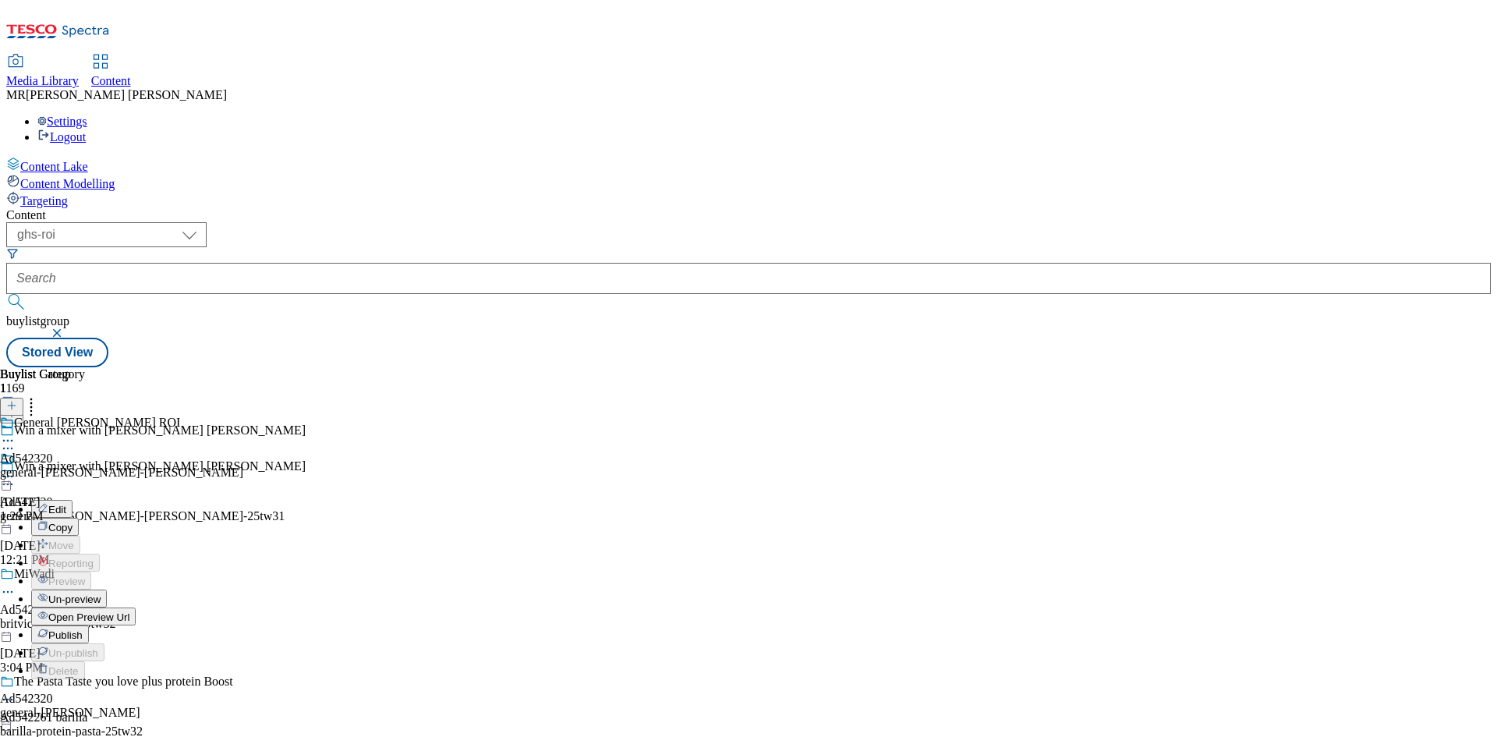
click at [140, 625] on li "Publish" at bounding box center [85, 634] width 109 height 18
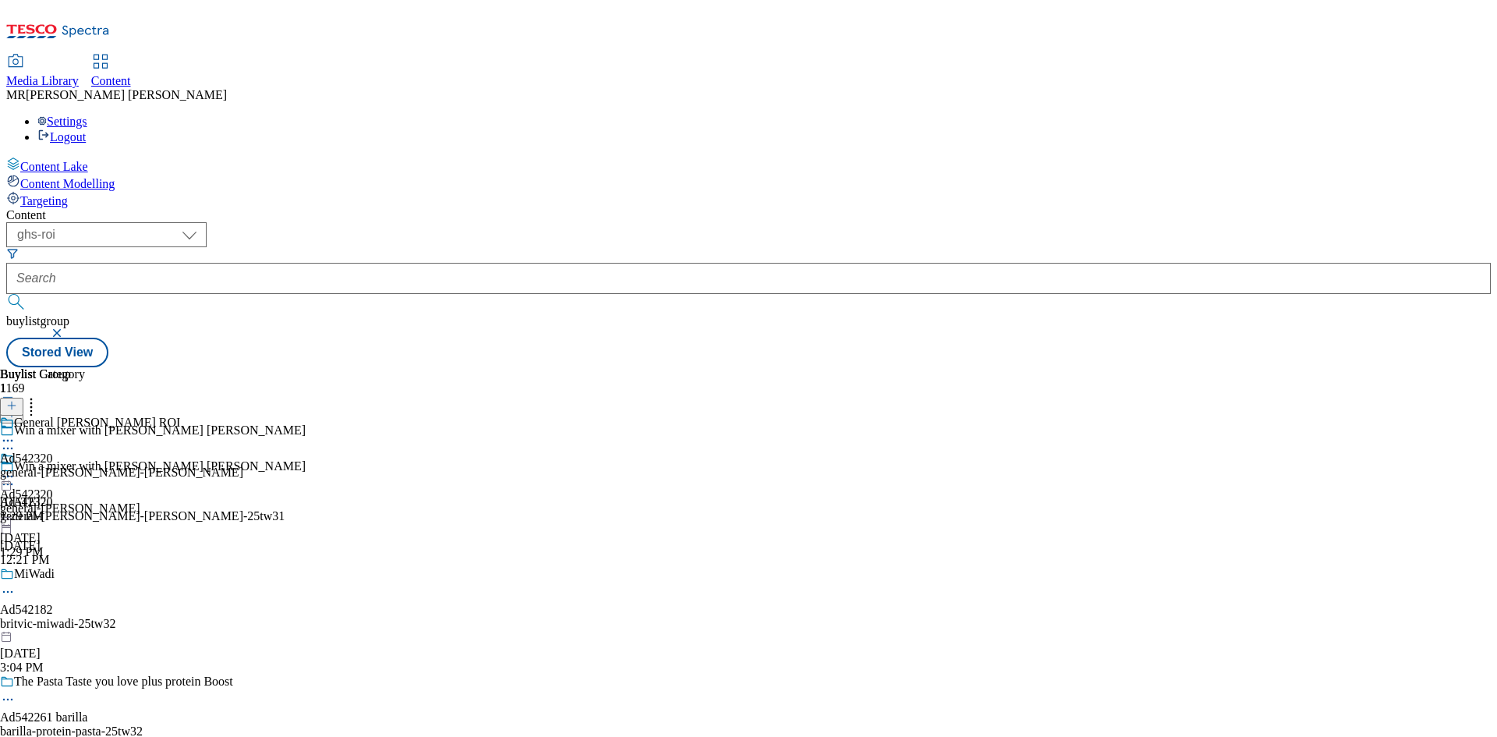
click at [16, 469] on icon at bounding box center [8, 477] width 16 height 16
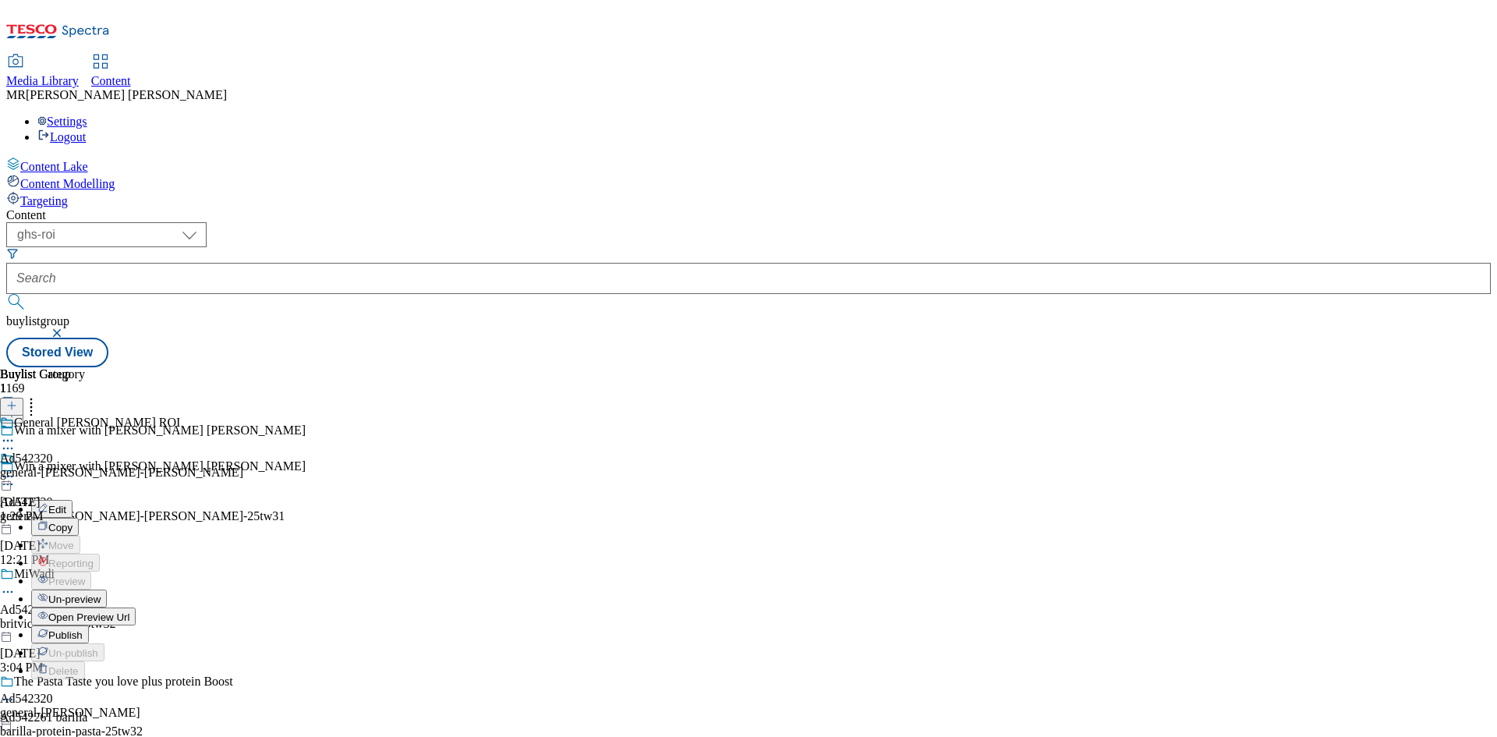
click at [89, 625] on button "Publish" at bounding box center [60, 634] width 58 height 18
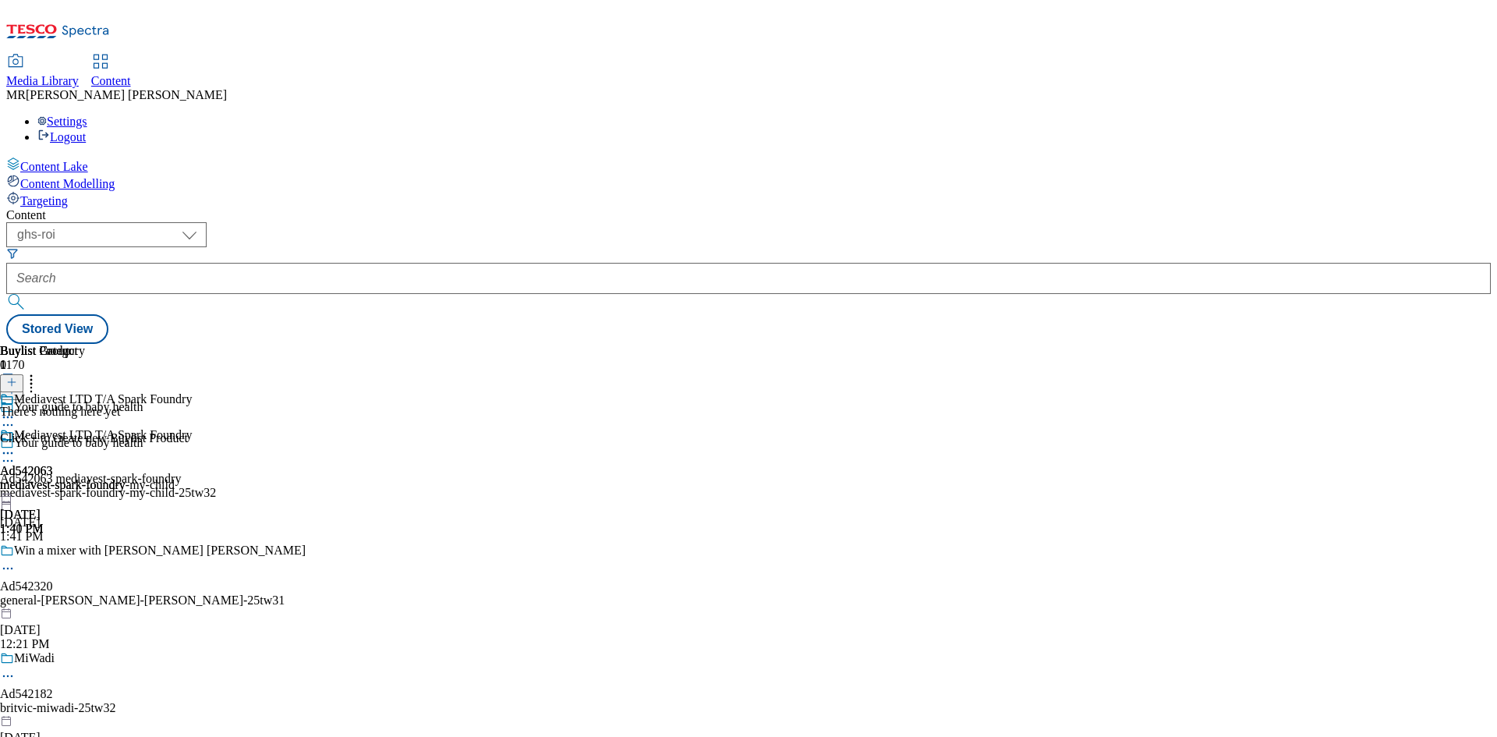
click at [9, 452] on circle at bounding box center [8, 453] width 2 height 2
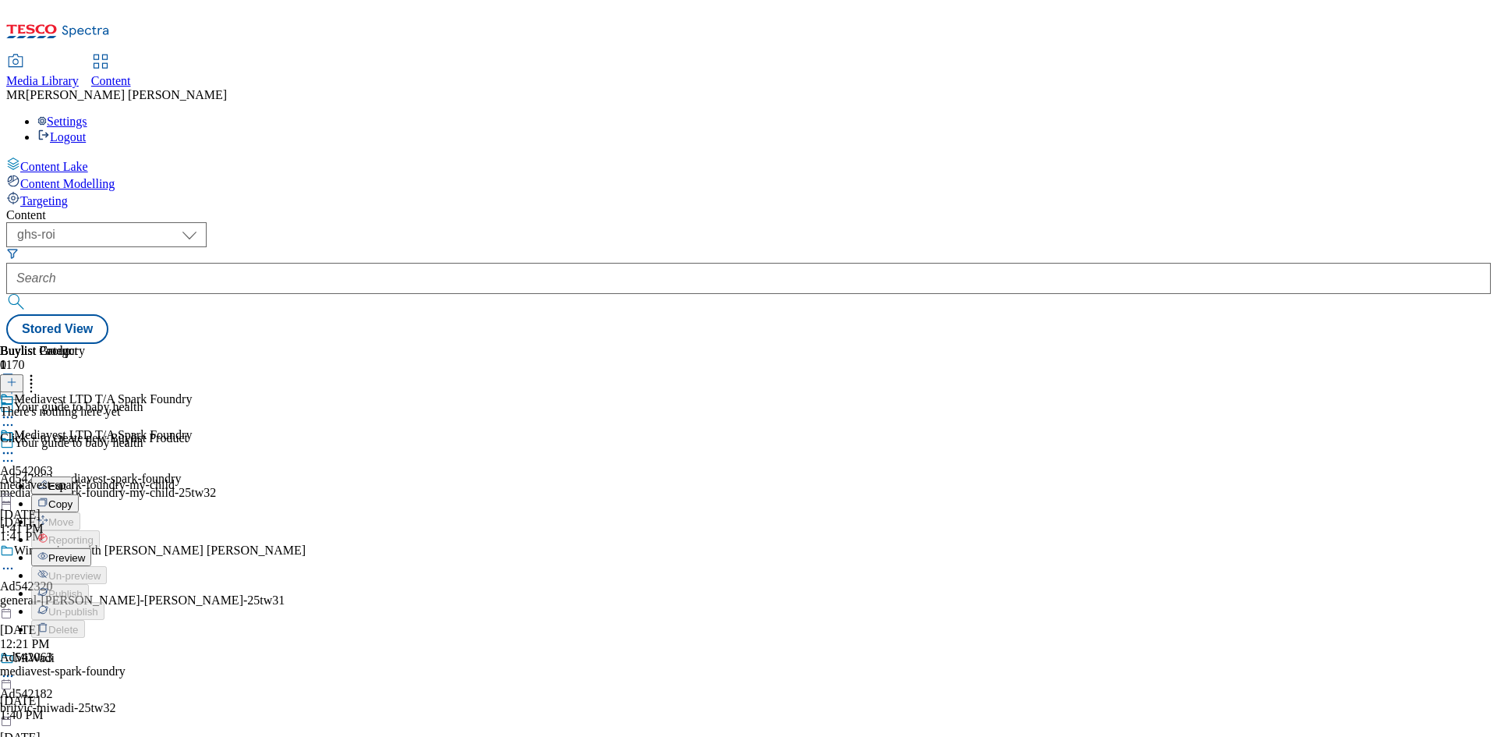
click at [91, 548] on button "Preview" at bounding box center [61, 557] width 60 height 18
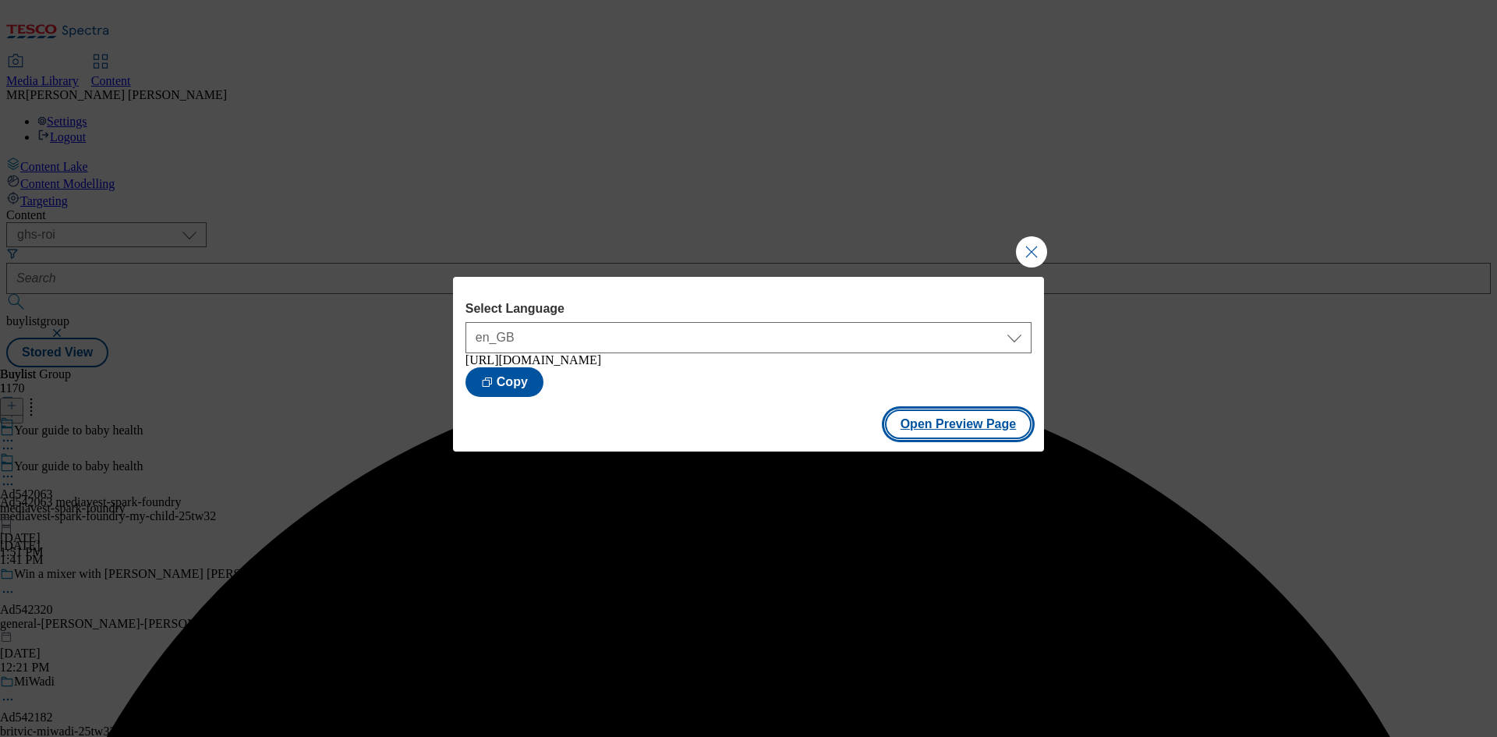
click at [901, 430] on button "Open Preview Page" at bounding box center [958, 424] width 147 height 30
click at [1023, 244] on button "Close Modal" at bounding box center [1031, 251] width 31 height 31
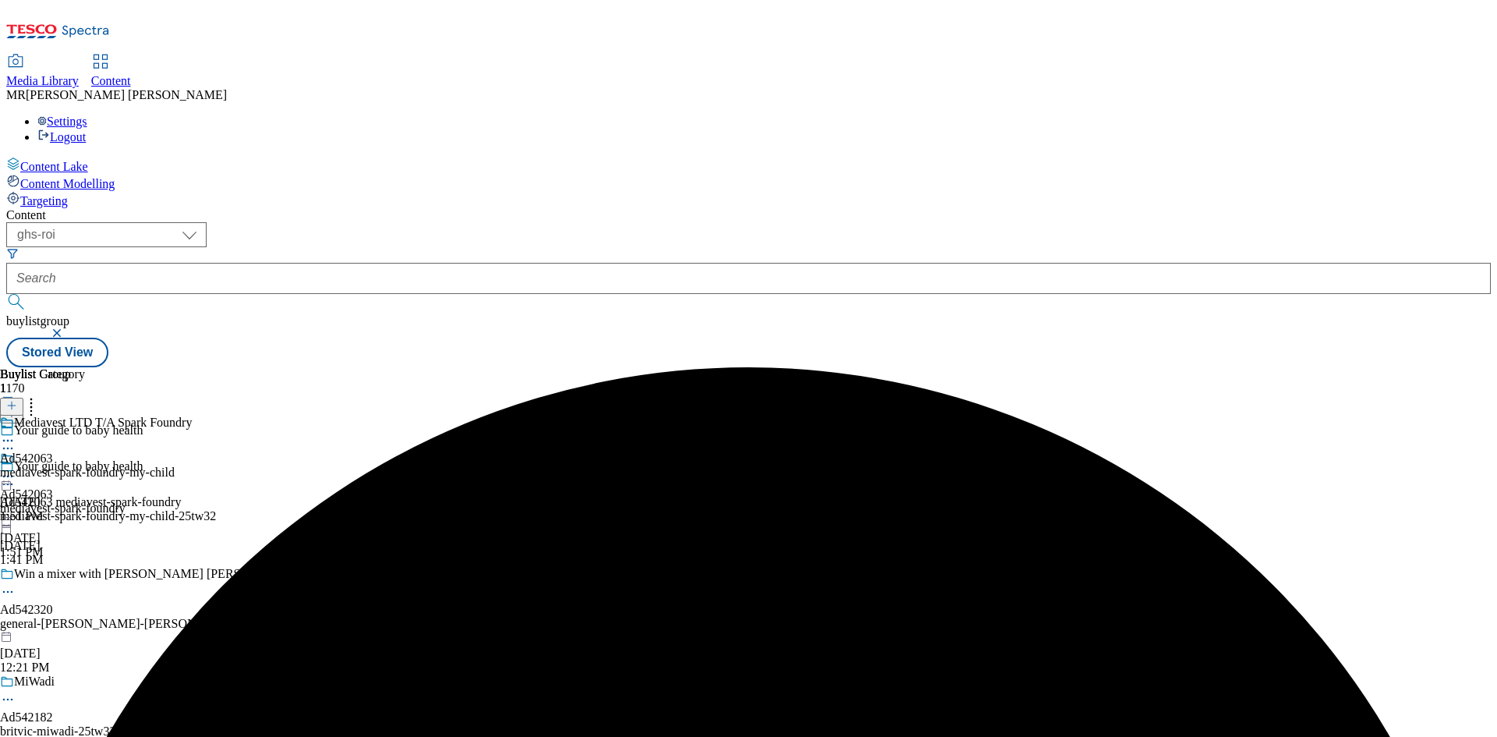
click at [16, 469] on icon at bounding box center [8, 477] width 16 height 16
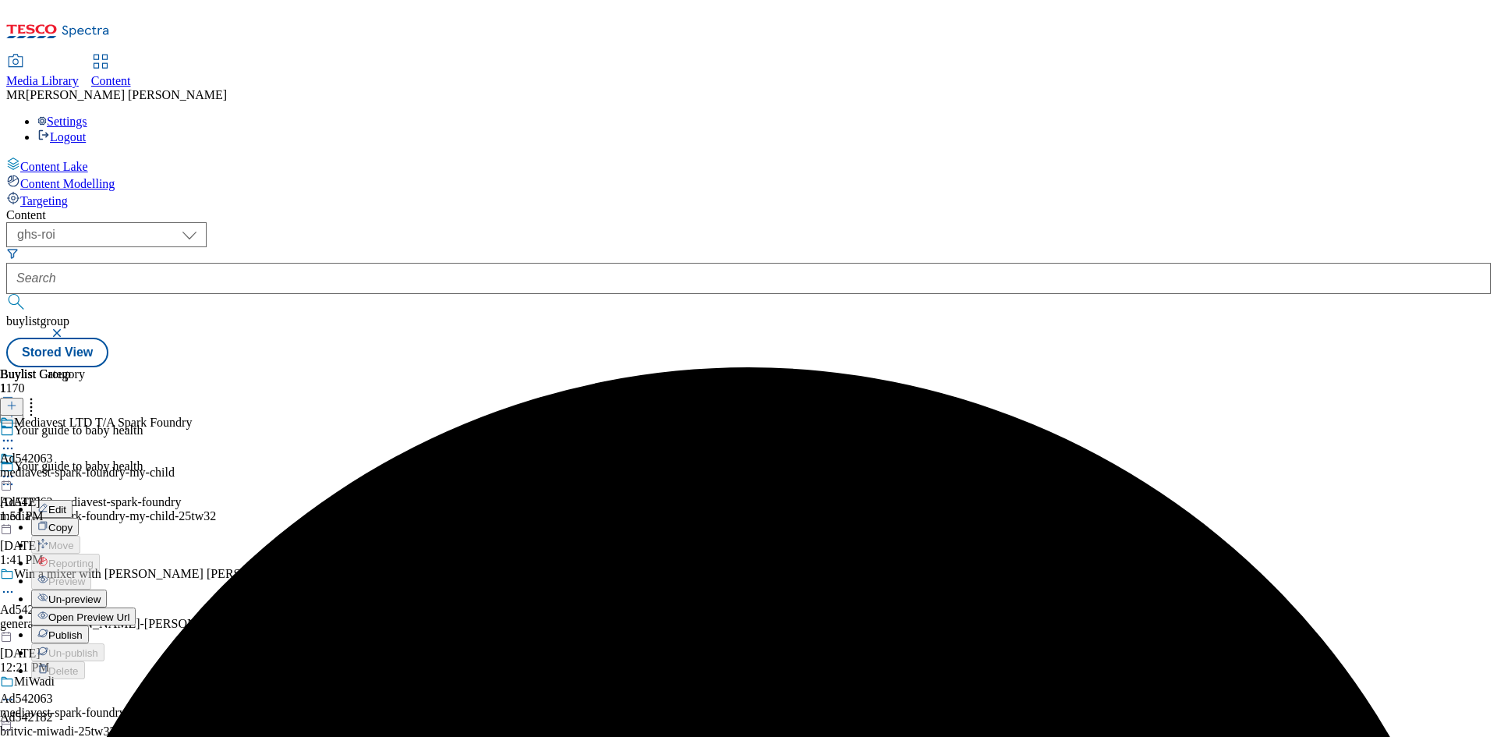
click at [83, 629] on span "Publish" at bounding box center [65, 635] width 34 height 12
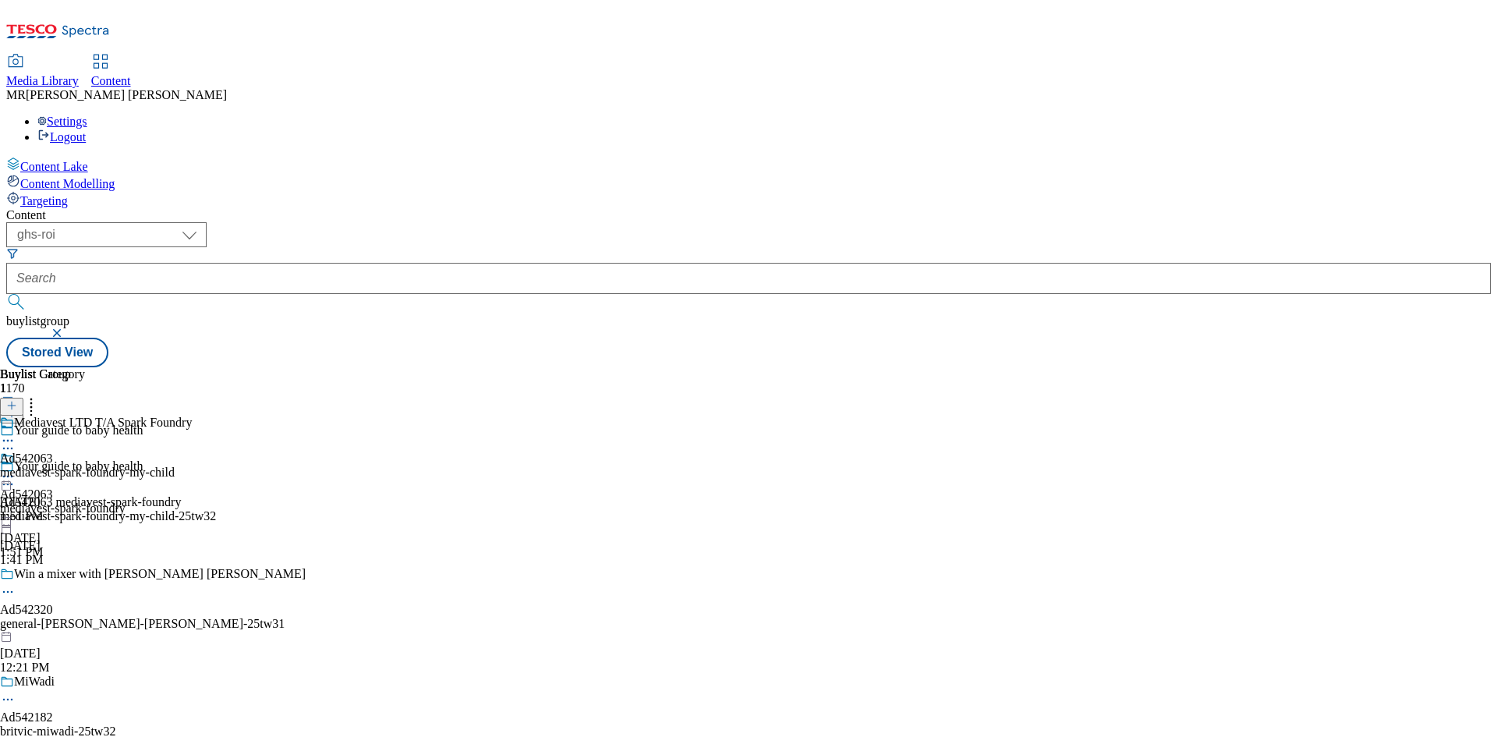
click at [126, 452] on div at bounding box center [63, 470] width 126 height 36
click at [16, 469] on icon at bounding box center [8, 477] width 16 height 16
